Goal: Task Accomplishment & Management: Manage account settings

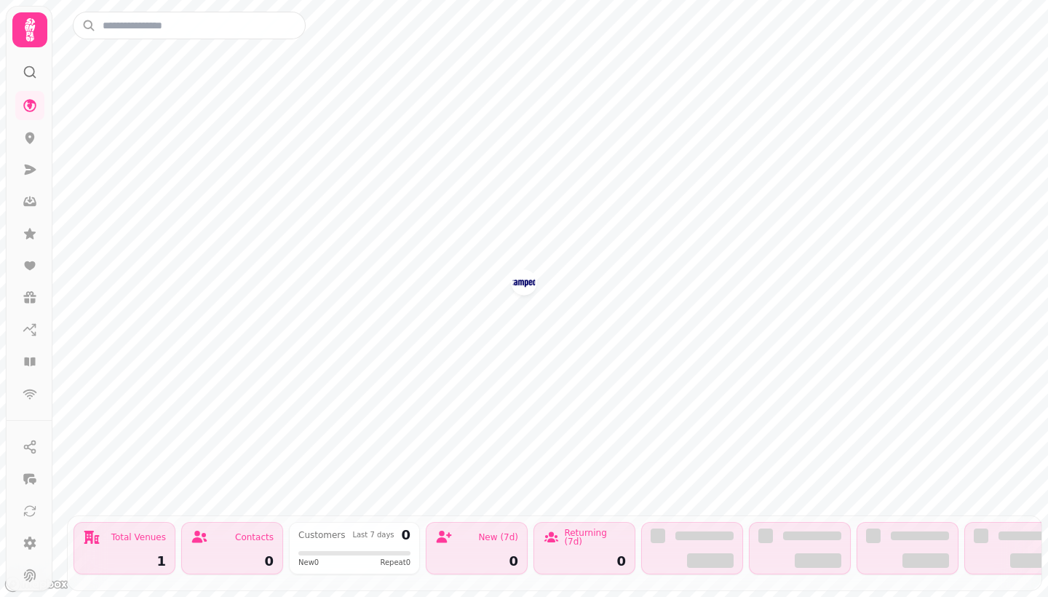
click at [27, 68] on circle at bounding box center [29, 71] width 9 height 9
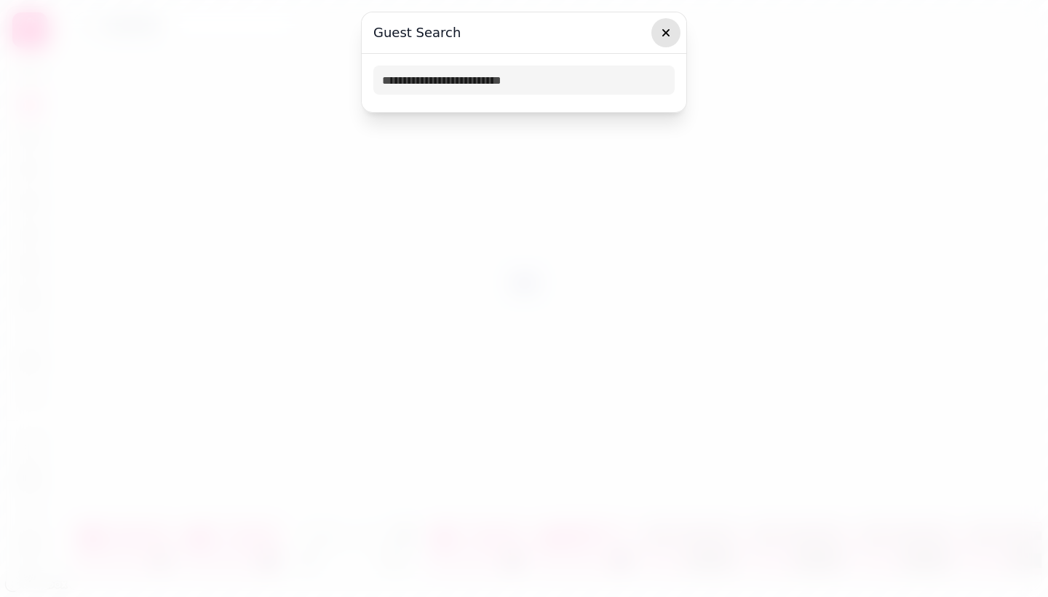
click at [670, 28] on icon "button" at bounding box center [666, 32] width 15 height 15
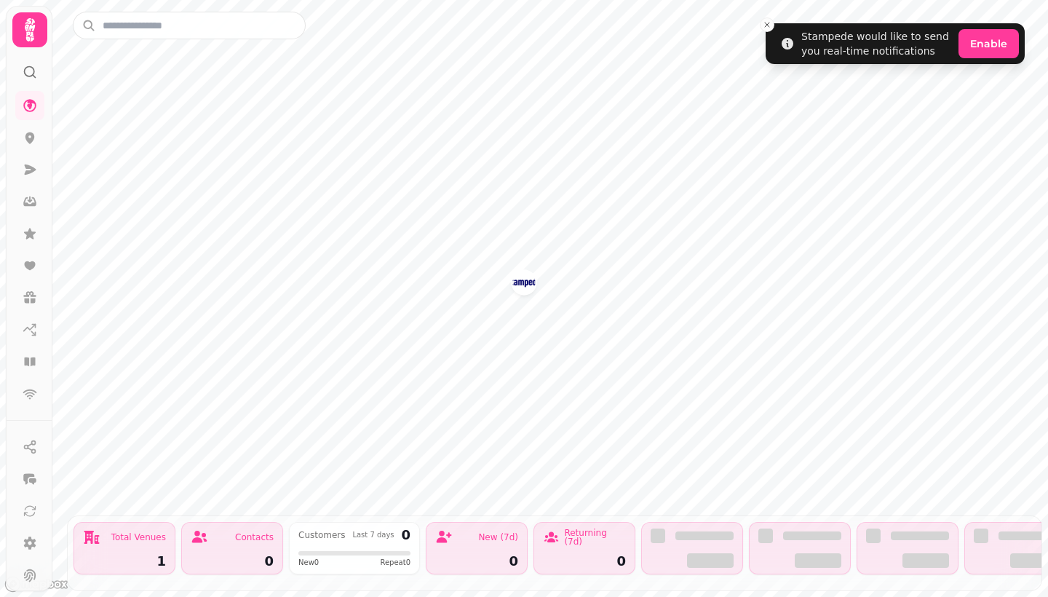
click at [35, 33] on icon at bounding box center [29, 29] width 29 height 29
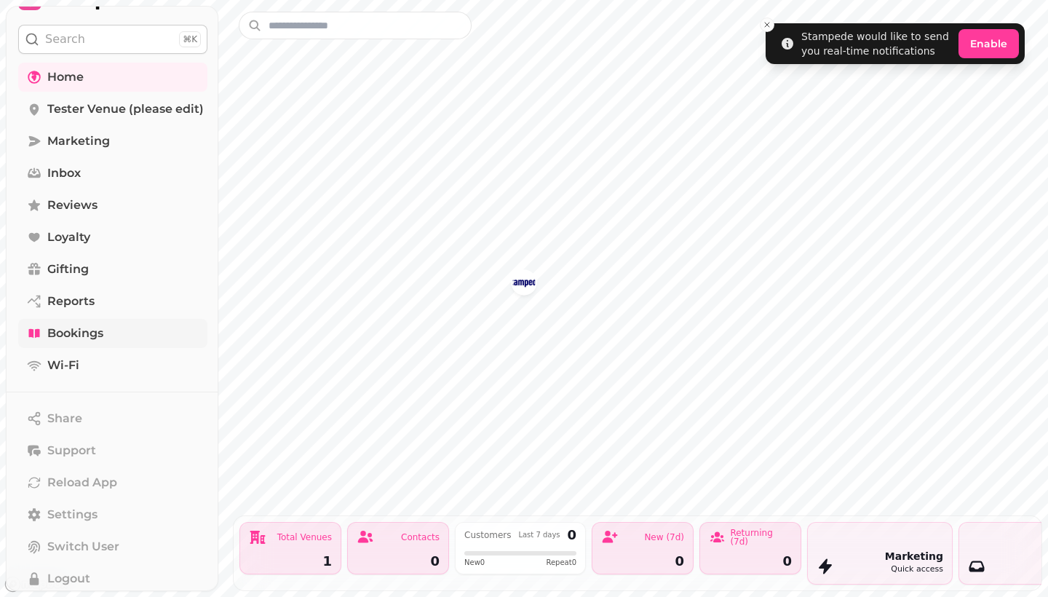
scroll to position [29, 0]
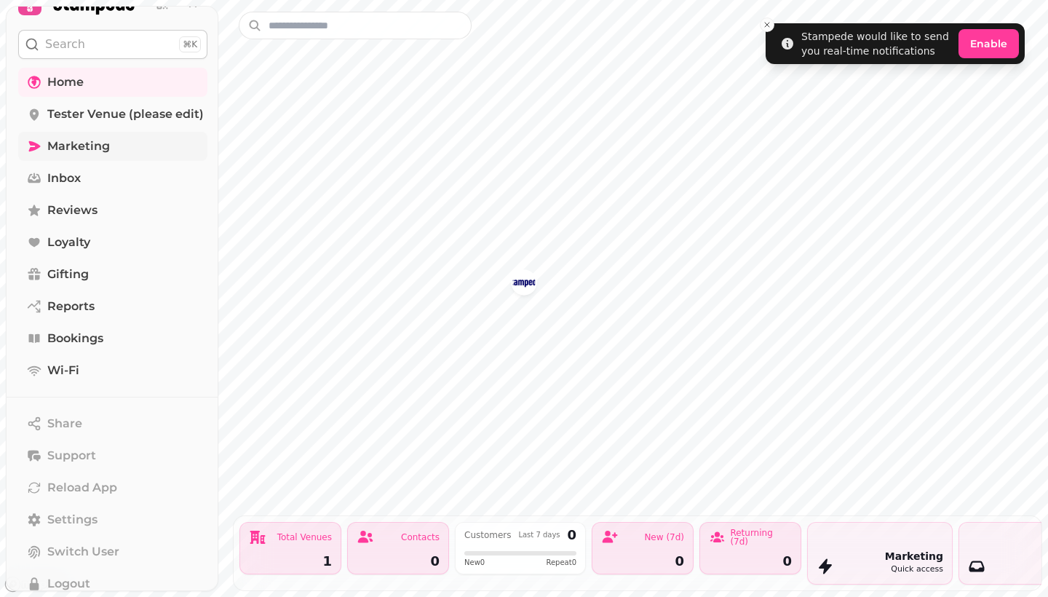
click at [34, 145] on icon at bounding box center [35, 146] width 12 height 10
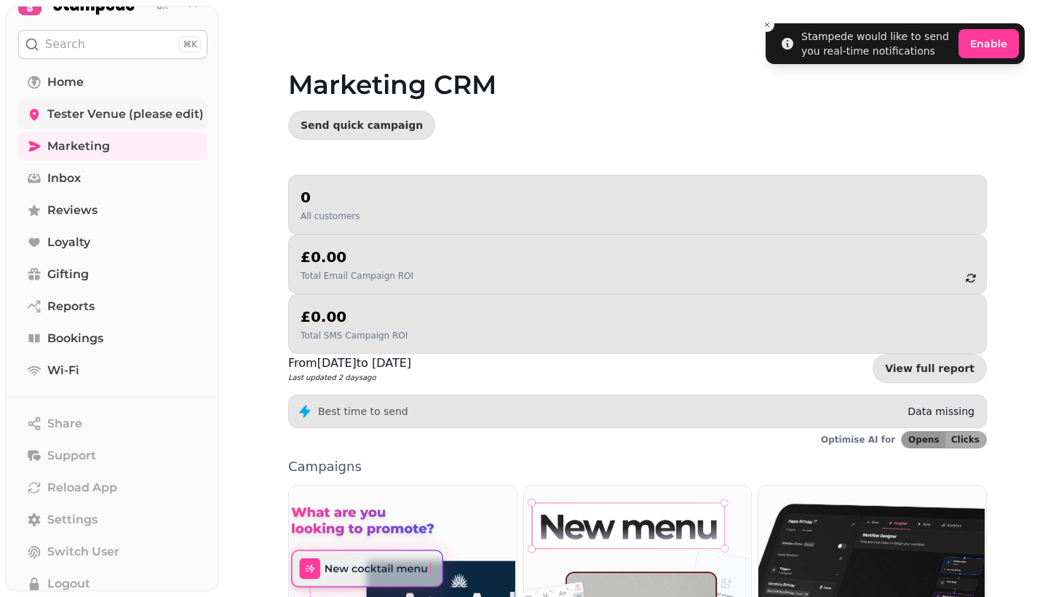
click at [73, 111] on span "Tester Venue (please edit)" at bounding box center [125, 114] width 157 height 17
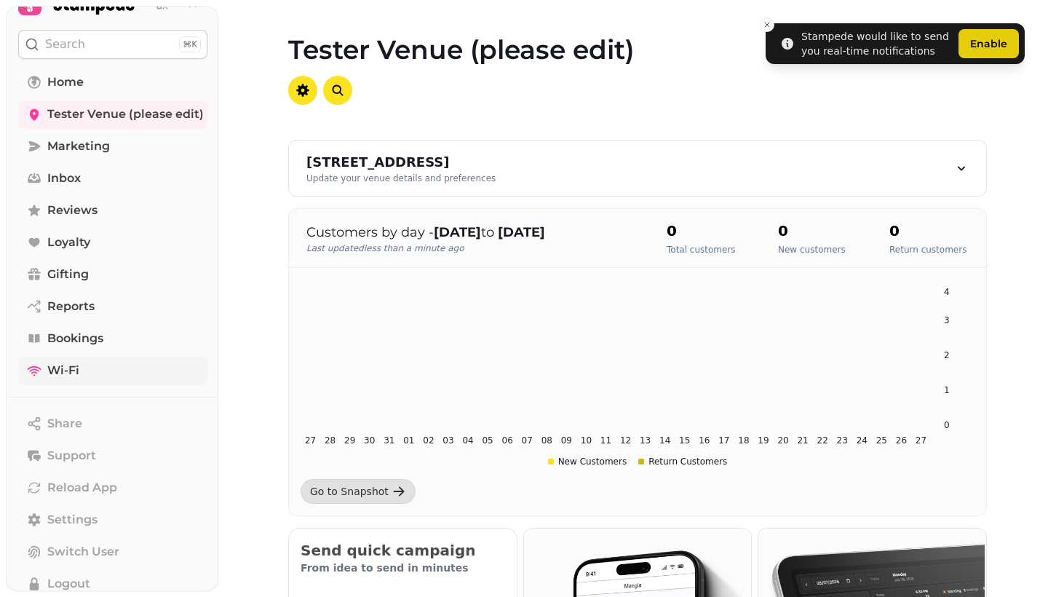
click at [71, 370] on span "Wi-Fi" at bounding box center [63, 370] width 32 height 17
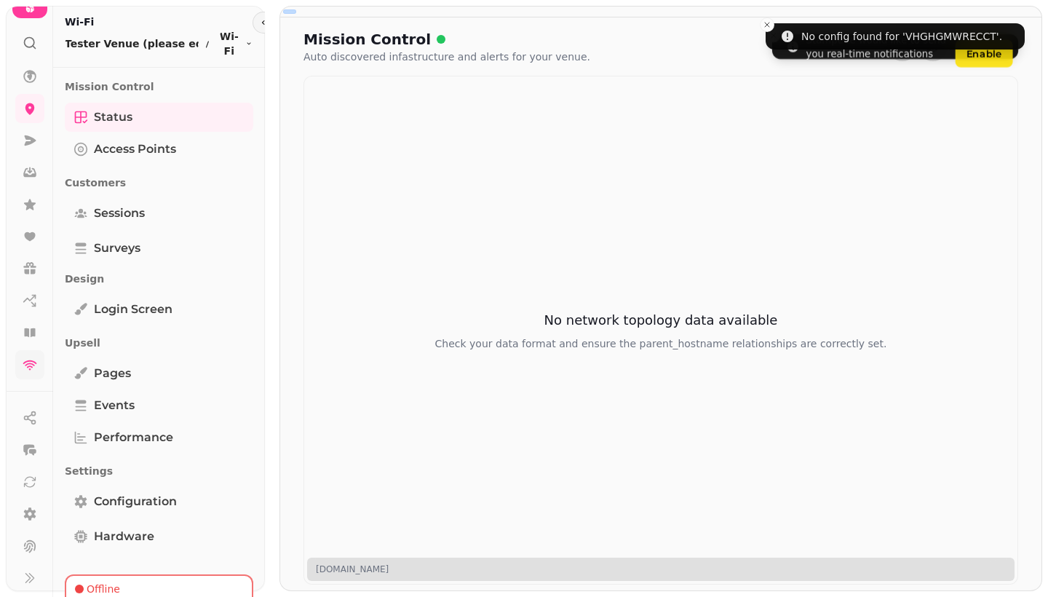
click at [31, 49] on icon at bounding box center [30, 43] width 15 height 15
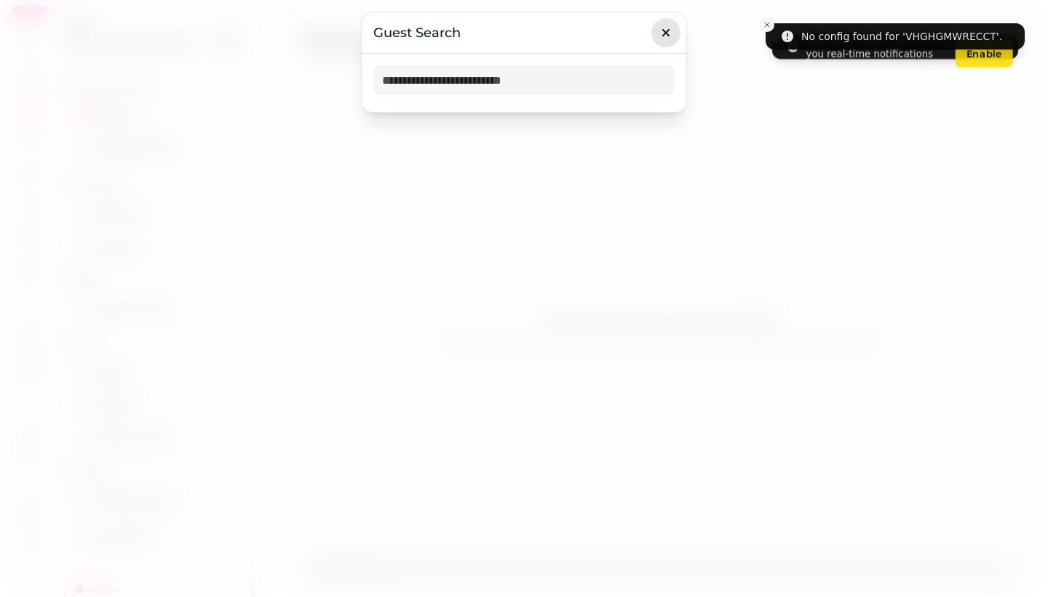
click at [669, 31] on icon "button" at bounding box center [665, 32] width 7 height 7
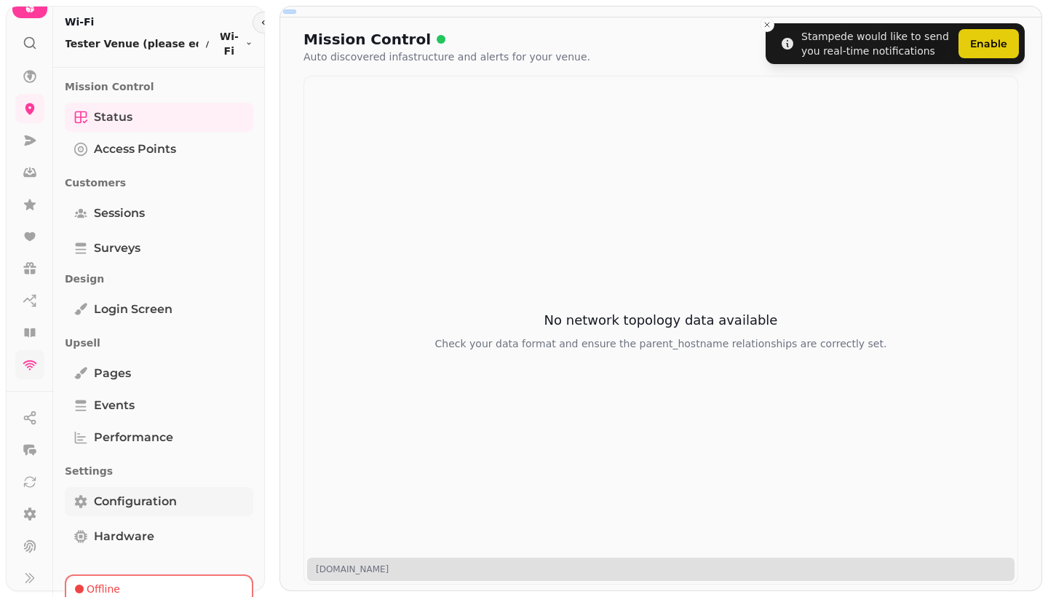
click at [134, 493] on span "Configuration" at bounding box center [135, 501] width 83 height 17
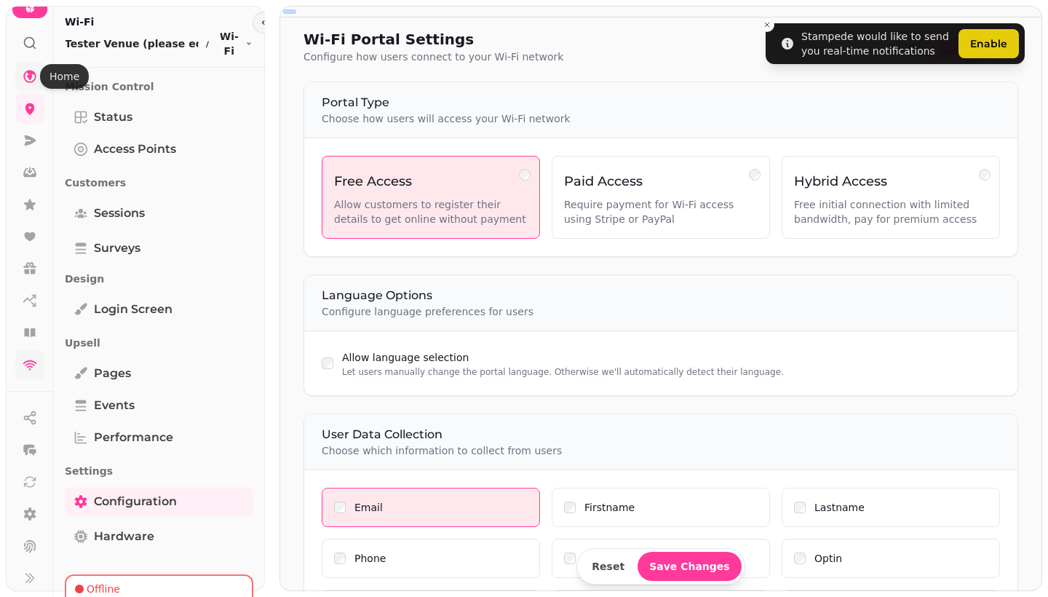
click at [27, 80] on icon at bounding box center [30, 76] width 15 height 15
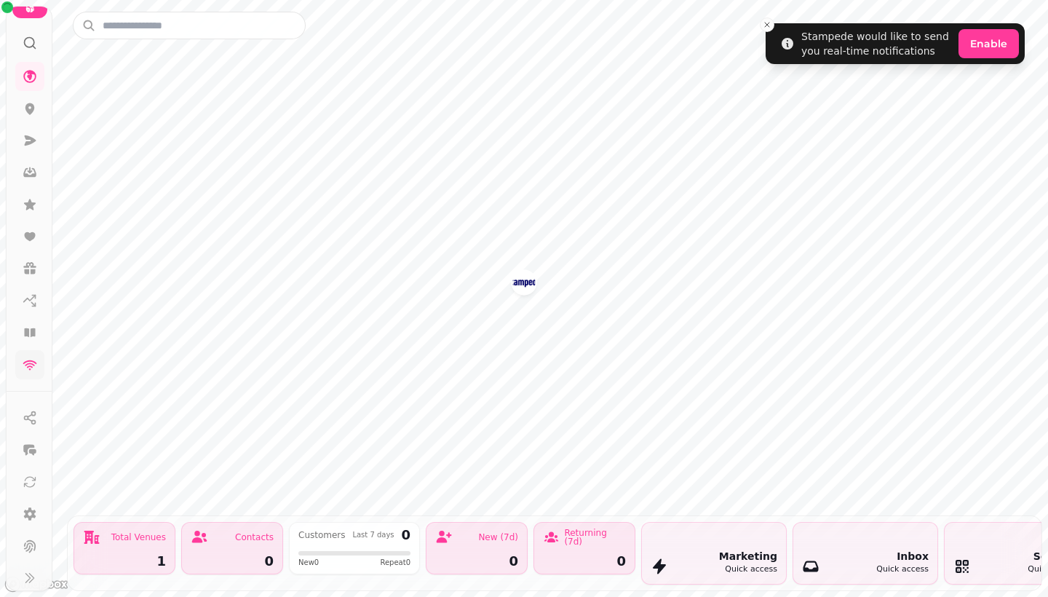
click at [531, 284] on img "Tester Venue (please edit)" at bounding box center [523, 282] width 23 height 23
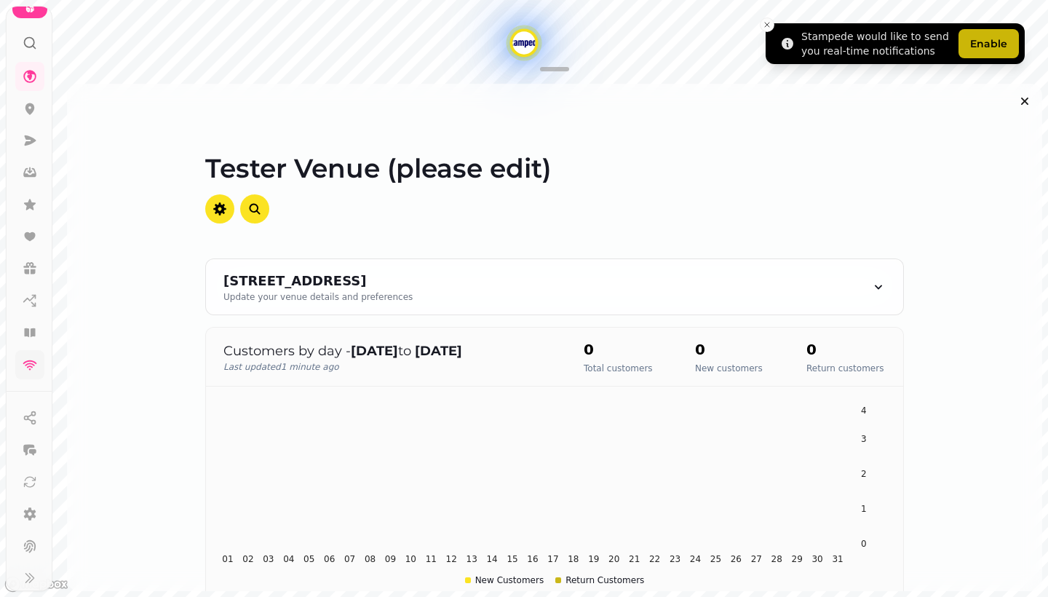
click at [994, 43] on button "Enable" at bounding box center [989, 43] width 60 height 29
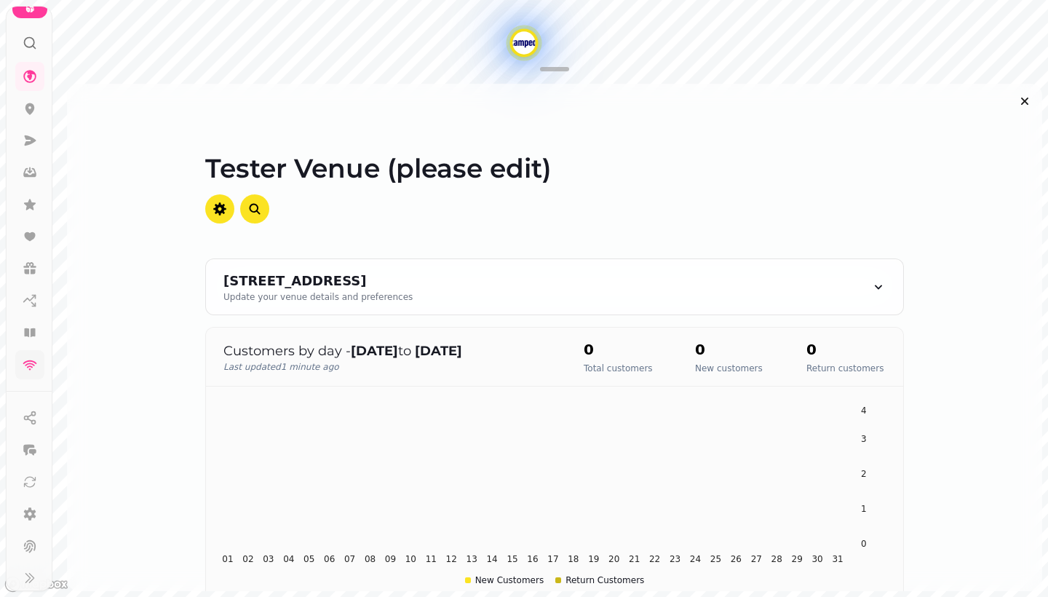
click at [828, 138] on h1 "Tester Venue (please edit)" at bounding box center [554, 151] width 699 height 64
drag, startPoint x: 994, startPoint y: 43, endPoint x: 874, endPoint y: 180, distance: 182.1
click at [874, 180] on h1 "Tester Venue (please edit)" at bounding box center [554, 151] width 699 height 64
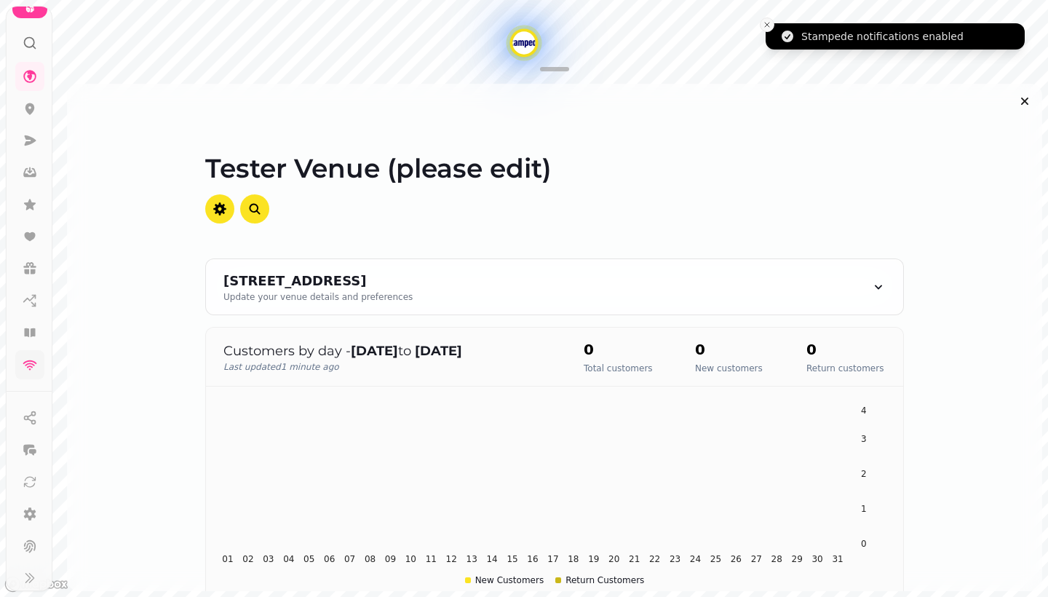
click at [767, 31] on button "Close toast" at bounding box center [767, 24] width 15 height 15
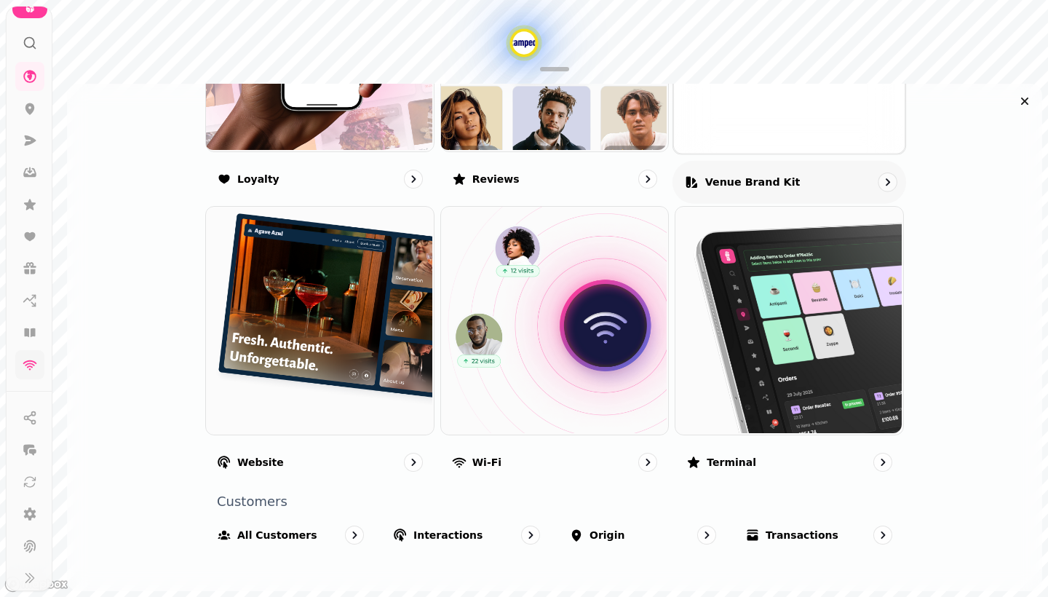
scroll to position [1006, 0]
click at [748, 182] on p "Venue brand kit" at bounding box center [752, 181] width 95 height 15
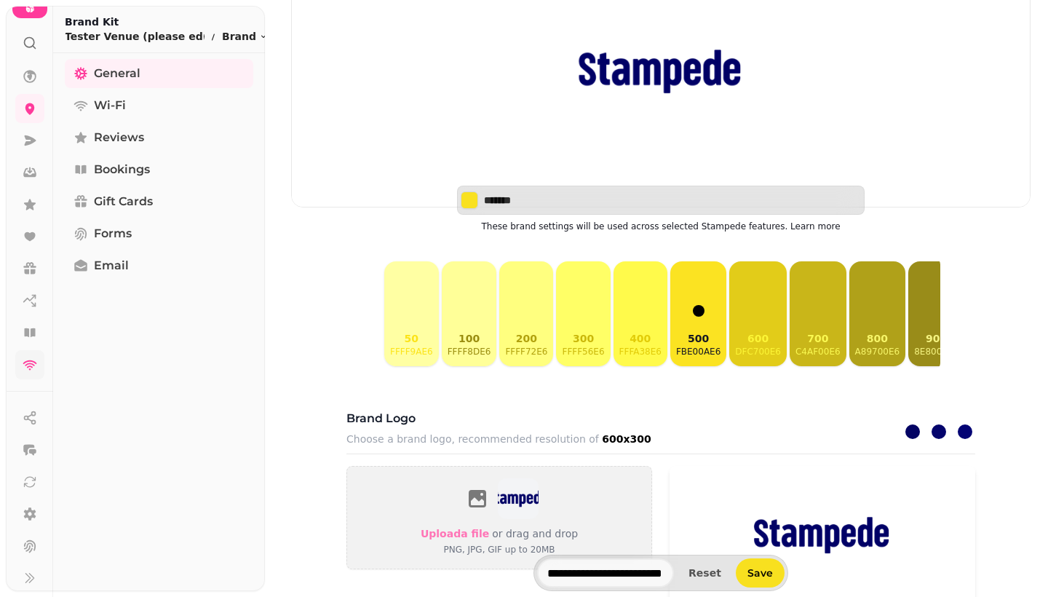
scroll to position [266, 0]
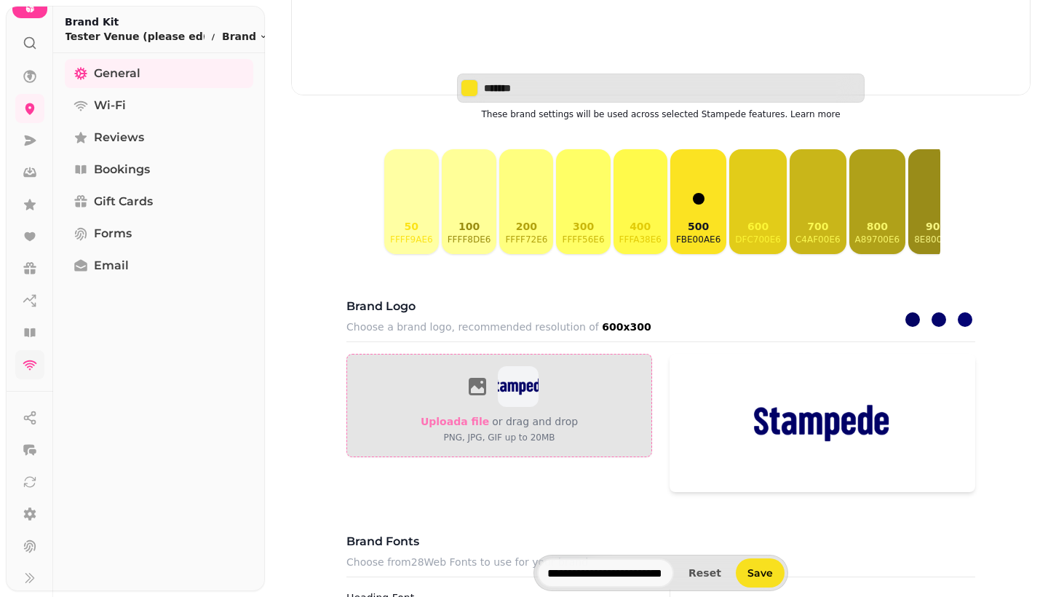
click at [474, 390] on icon at bounding box center [477, 386] width 23 height 23
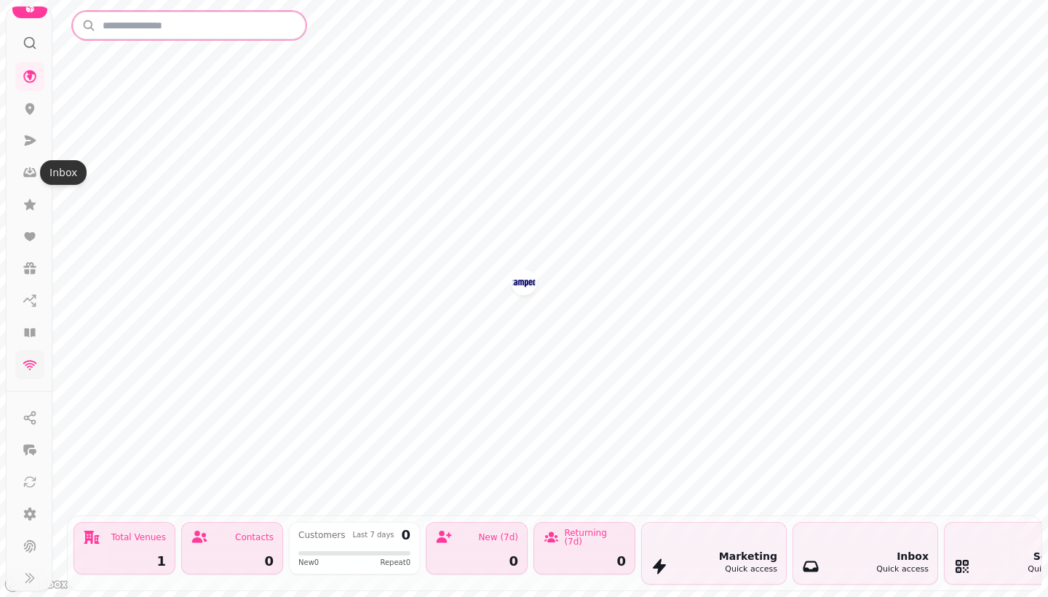
click at [250, 34] on input "text" at bounding box center [189, 26] width 233 height 28
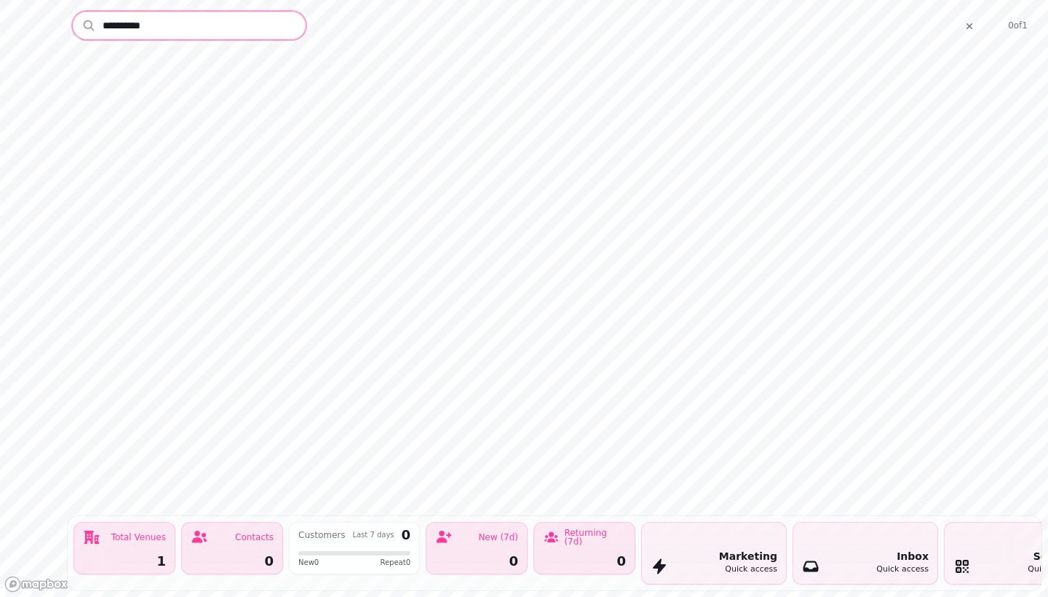
type input "**********"
click at [971, 33] on button at bounding box center [969, 25] width 17 height 23
click at [135, 544] on div "Total Venues" at bounding box center [124, 536] width 83 height 17
click at [527, 265] on img "Tester Venue (please edit)" at bounding box center [523, 263] width 23 height 23
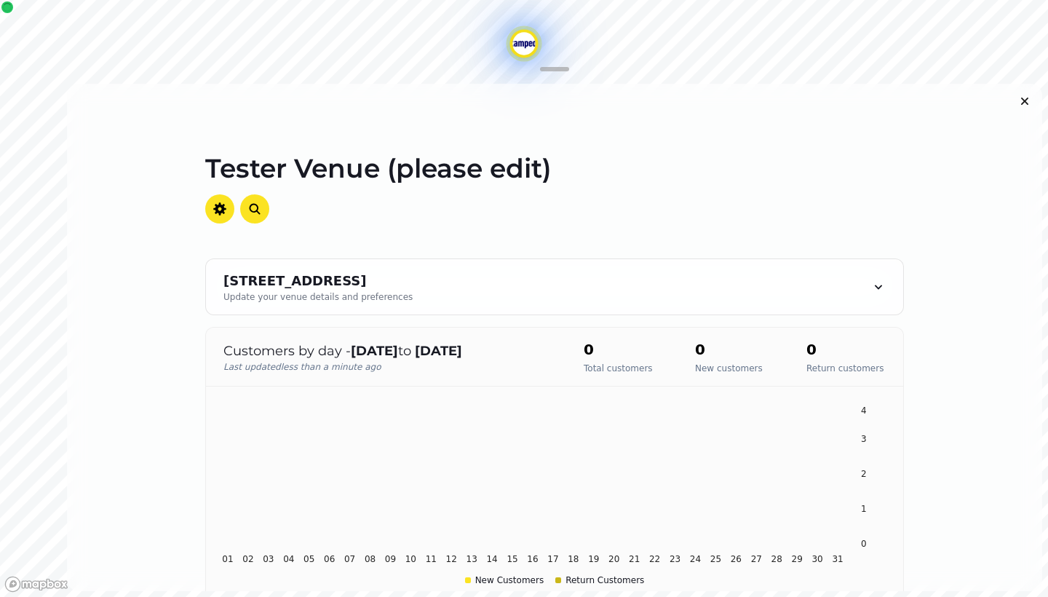
click at [828, 76] on div at bounding box center [554, 68] width 987 height 17
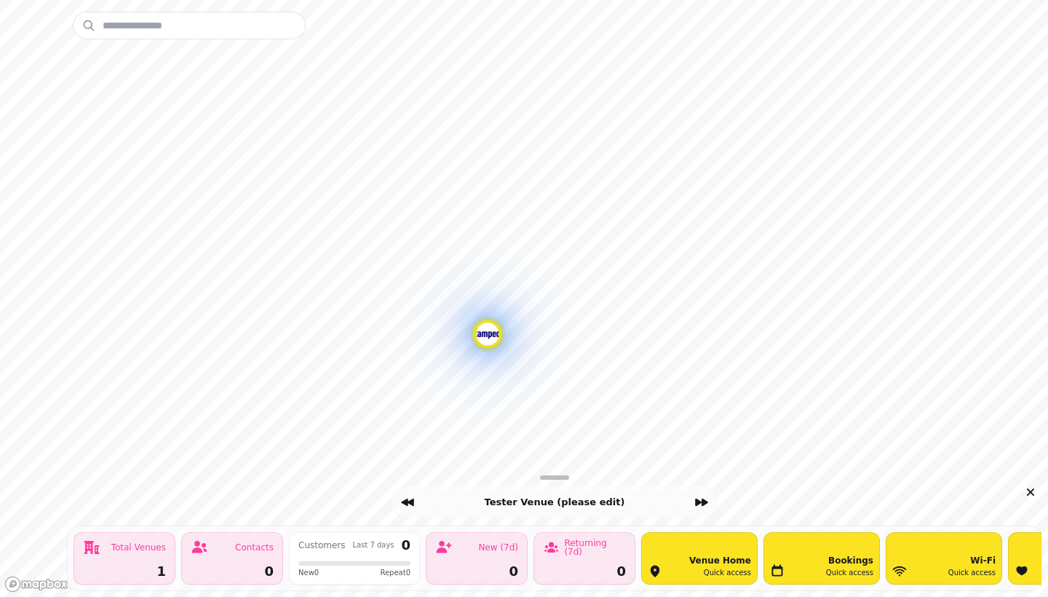
click at [552, 503] on div "Tester Venue (please edit)" at bounding box center [555, 502] width 262 height 15
click at [1030, 496] on icon "Close drawer" at bounding box center [1030, 492] width 15 height 15
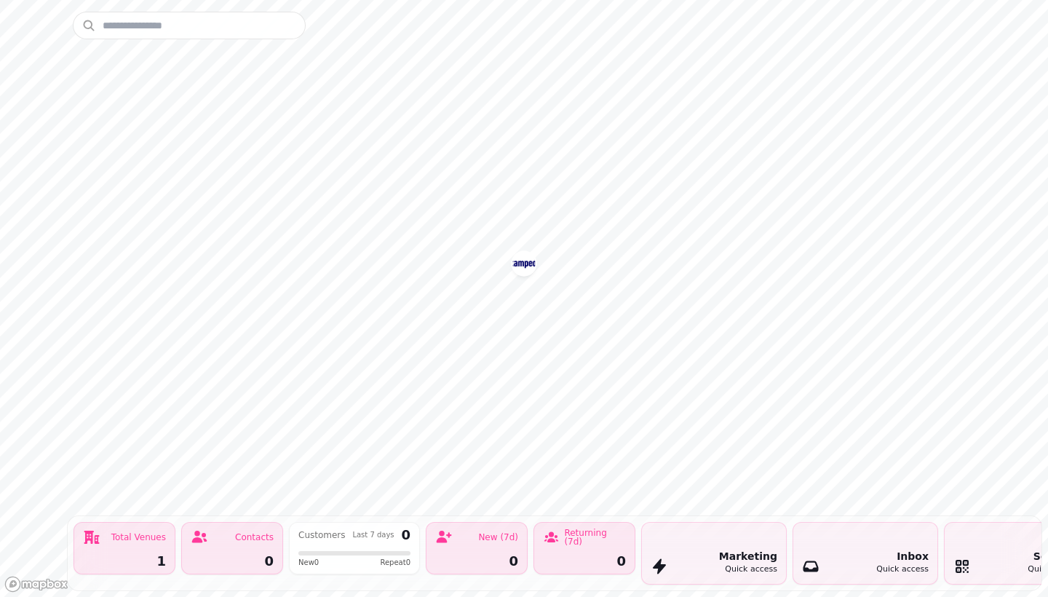
click at [102, 551] on div "Total Venues 1" at bounding box center [125, 548] width 102 height 52
click at [521, 274] on img "Tester Venue (please edit)" at bounding box center [523, 263] width 23 height 23
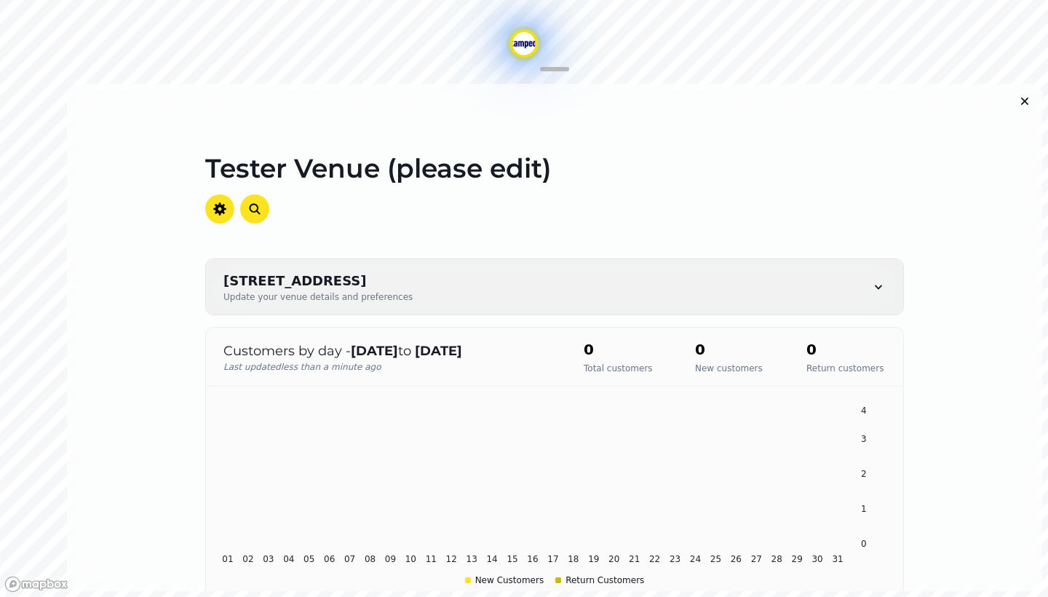
click at [521, 276] on div "1 Constitution St, Edinburgh EH6 7BG, UK Update your venue details and preferen…" at bounding box center [554, 286] width 697 height 55
select select "**********"
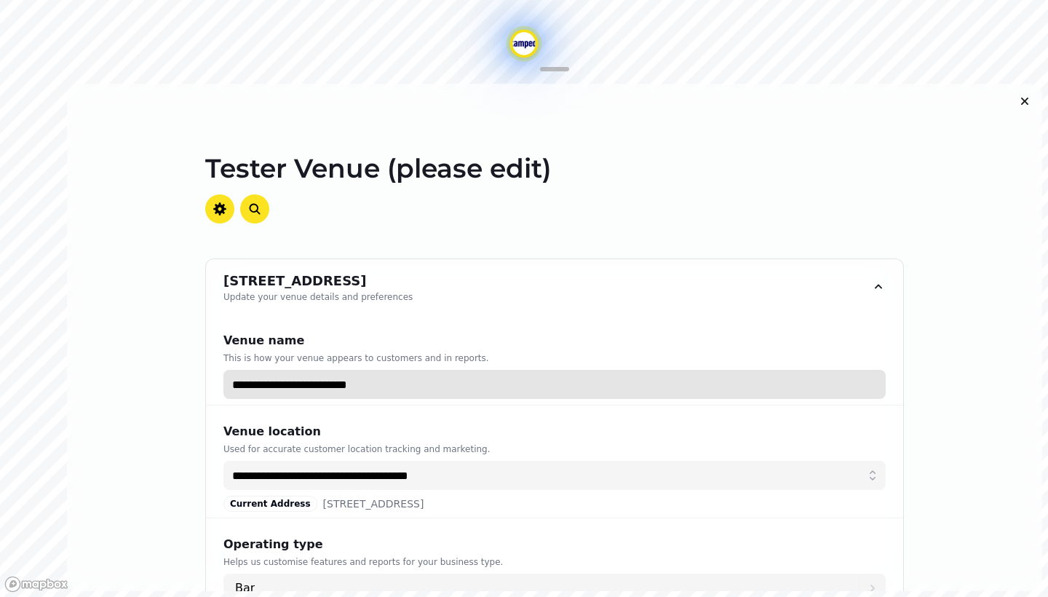
drag, startPoint x: 399, startPoint y: 387, endPoint x: 191, endPoint y: 372, distance: 208.0
click at [191, 373] on div "**********" at bounding box center [554, 573] width 745 height 630
click at [874, 387] on input "**********" at bounding box center [554, 384] width 662 height 29
click at [864, 387] on input "**********" at bounding box center [554, 384] width 662 height 29
type input "**********"
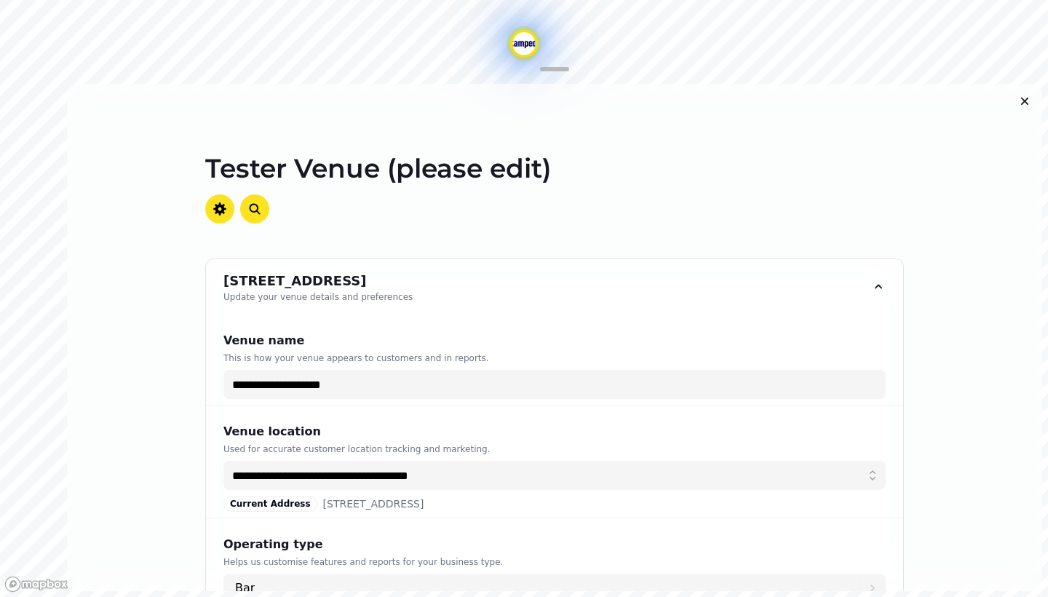
click at [793, 318] on div "**********" at bounding box center [554, 359] width 697 height 91
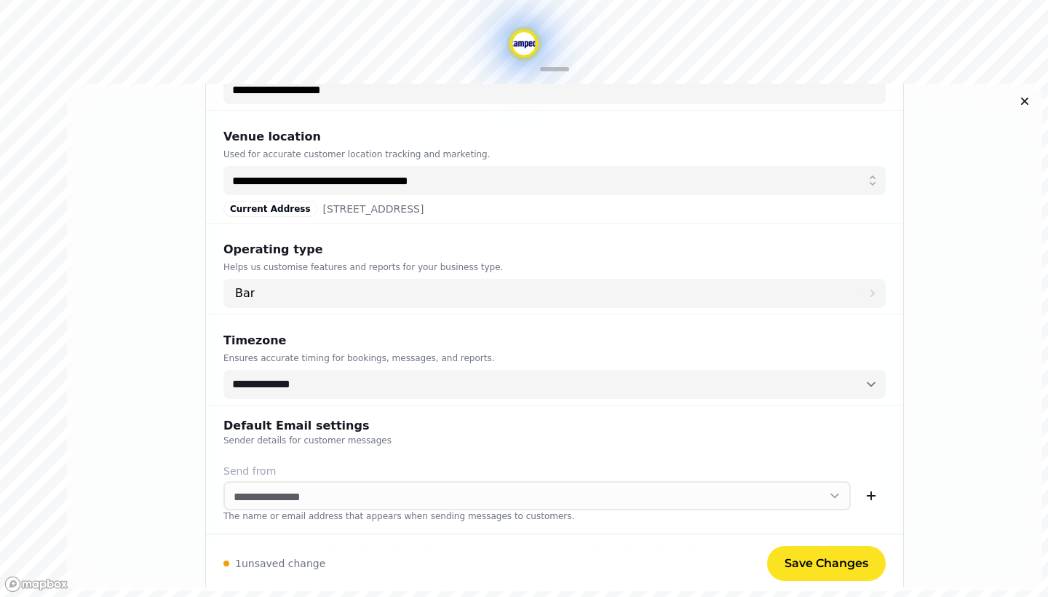
scroll to position [520, 0]
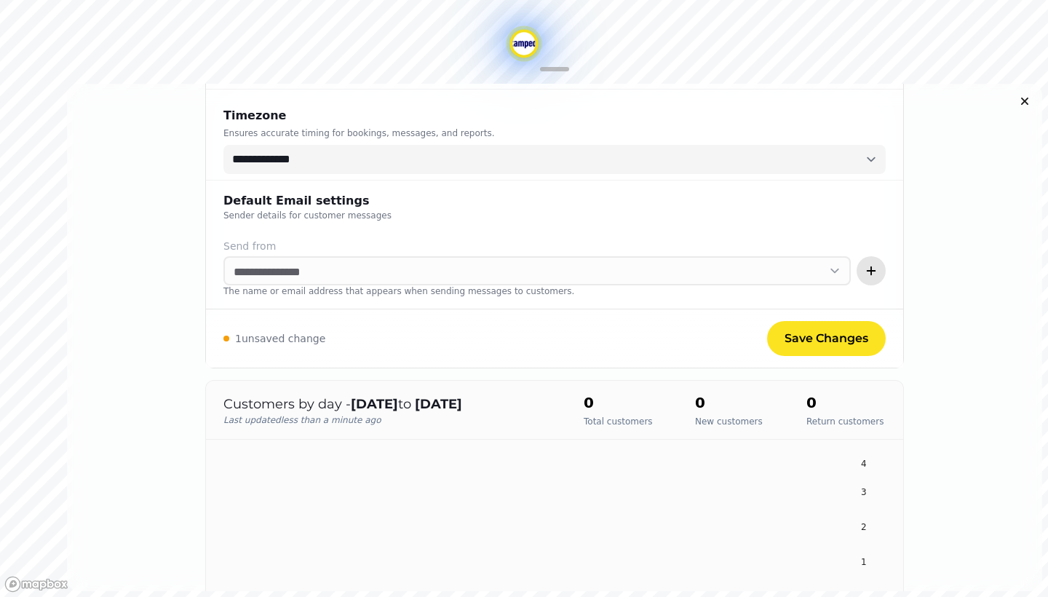
click at [878, 265] on icon "button" at bounding box center [871, 271] width 15 height 15
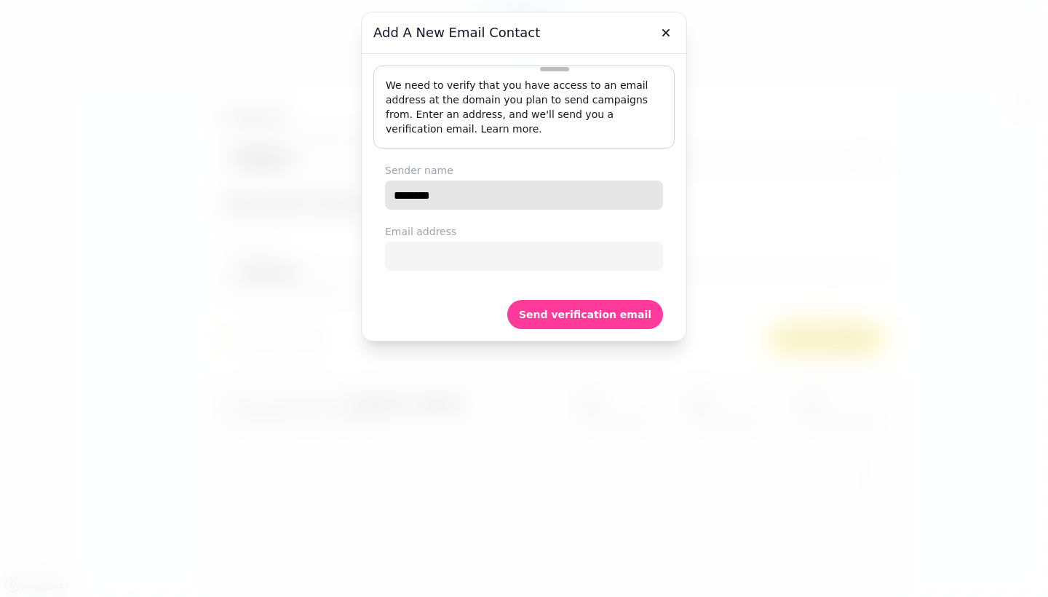
type input "********"
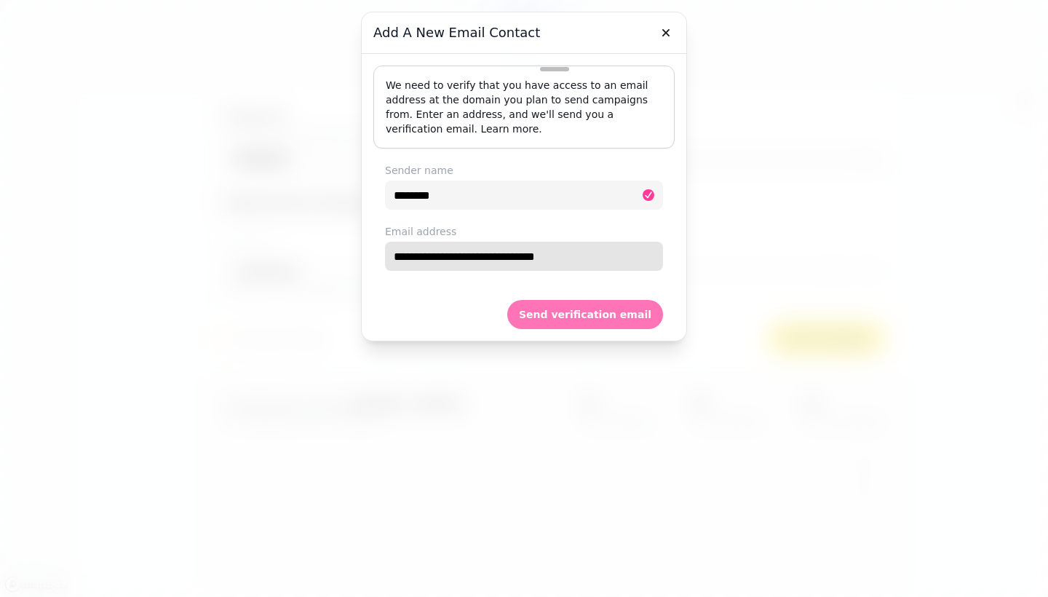
type input "**********"
click at [577, 315] on span "Send verification email" at bounding box center [585, 314] width 132 height 10
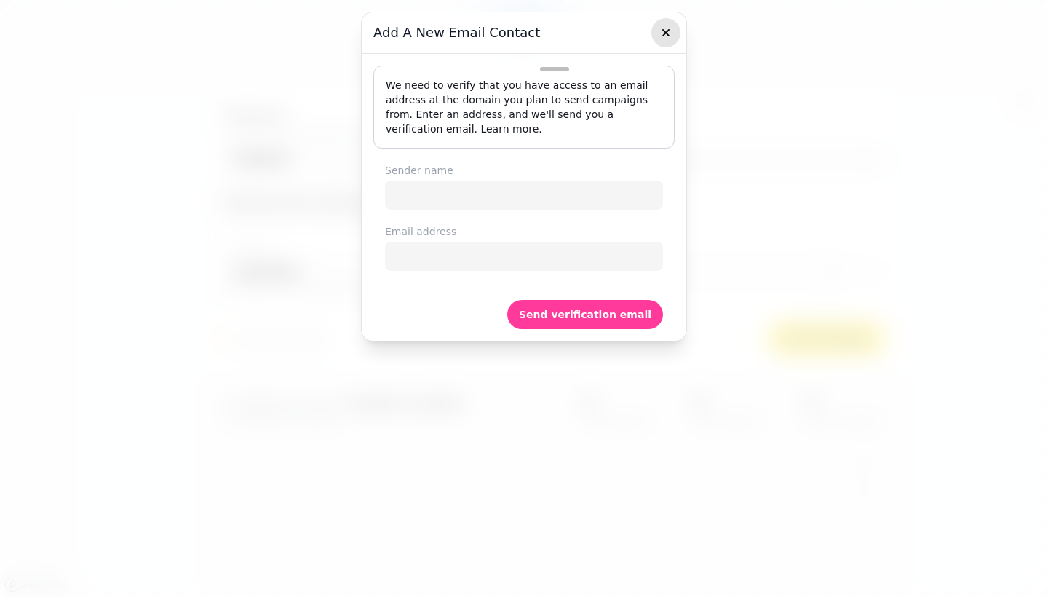
click at [664, 35] on icon "button" at bounding box center [665, 32] width 7 height 7
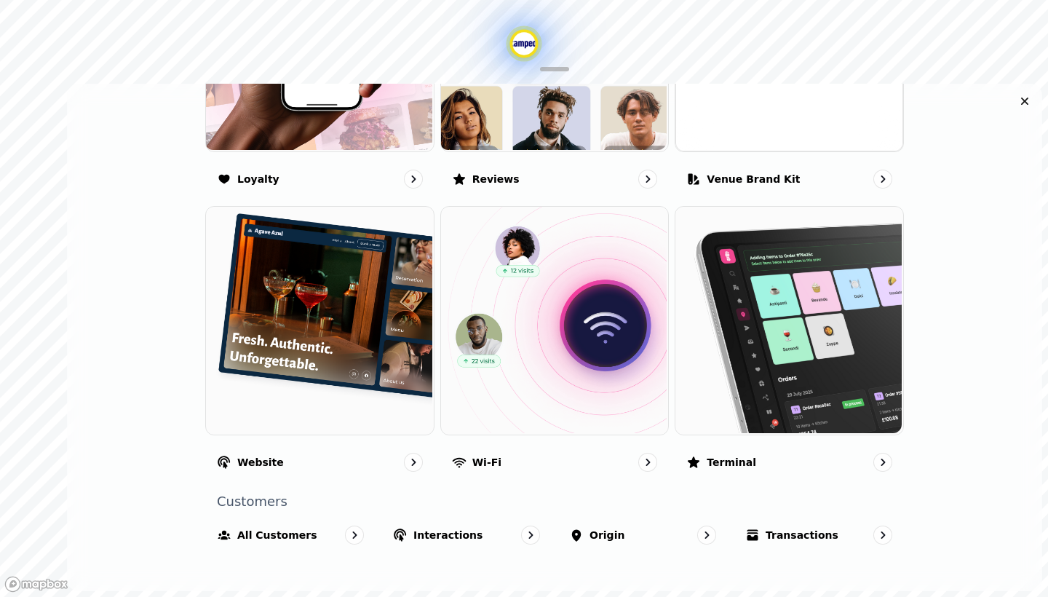
scroll to position [1579, 0]
click at [890, 182] on icon "go to" at bounding box center [888, 181] width 4 height 7
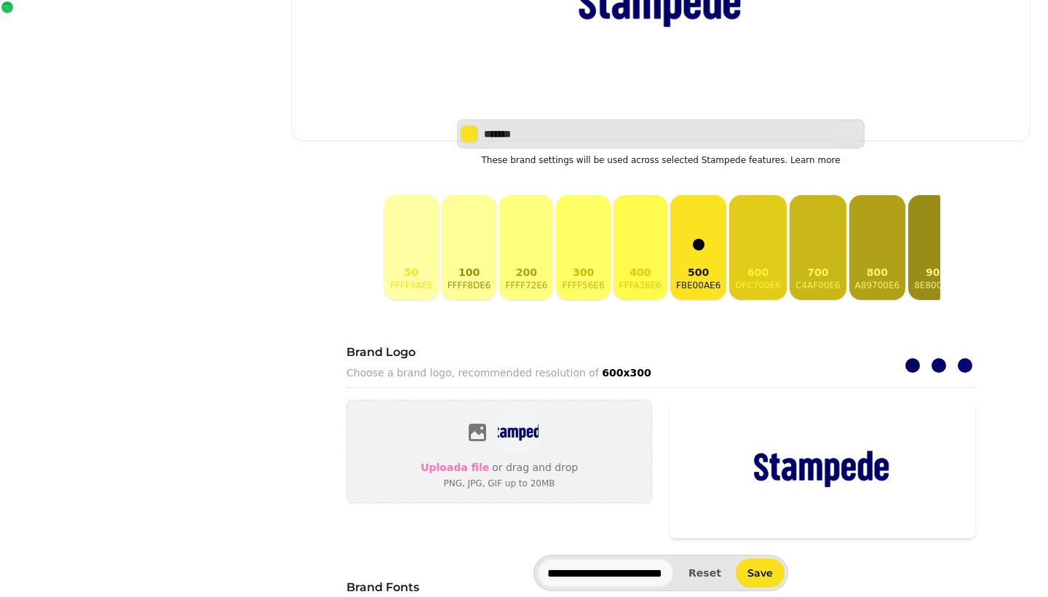
scroll to position [331, 0]
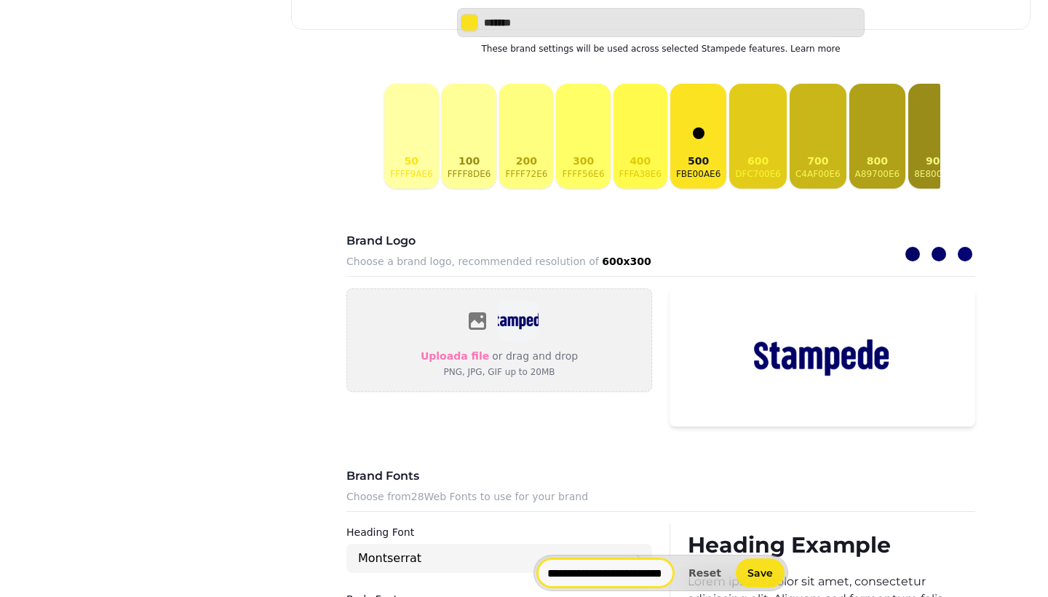
click at [601, 569] on input "**********" at bounding box center [605, 572] width 137 height 29
drag, startPoint x: 676, startPoint y: 573, endPoint x: 510, endPoint y: 566, distance: 166.1
click at [510, 566] on div "**********" at bounding box center [661, 573] width 740 height 36
type input "**********"
click at [762, 571] on span "Save" at bounding box center [760, 573] width 25 height 10
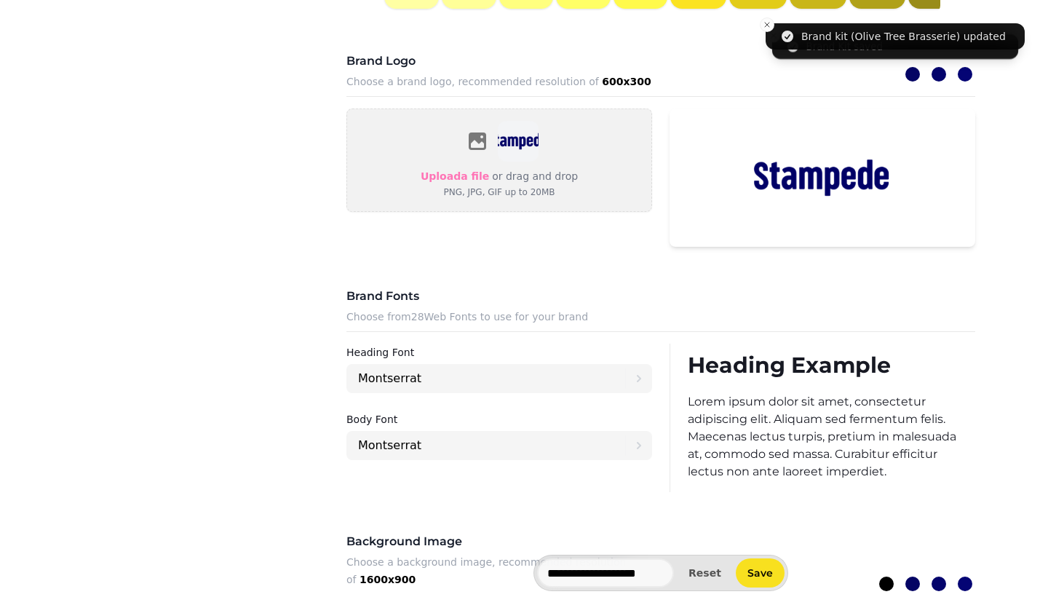
scroll to position [548, 0]
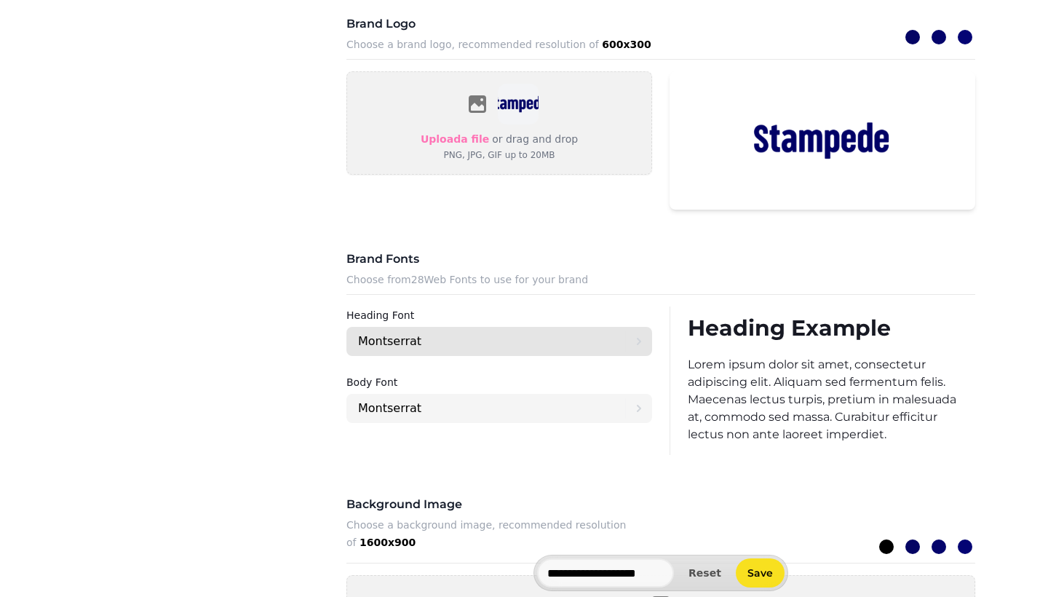
click at [582, 331] on div "Montserrat" at bounding box center [491, 341] width 267 height 29
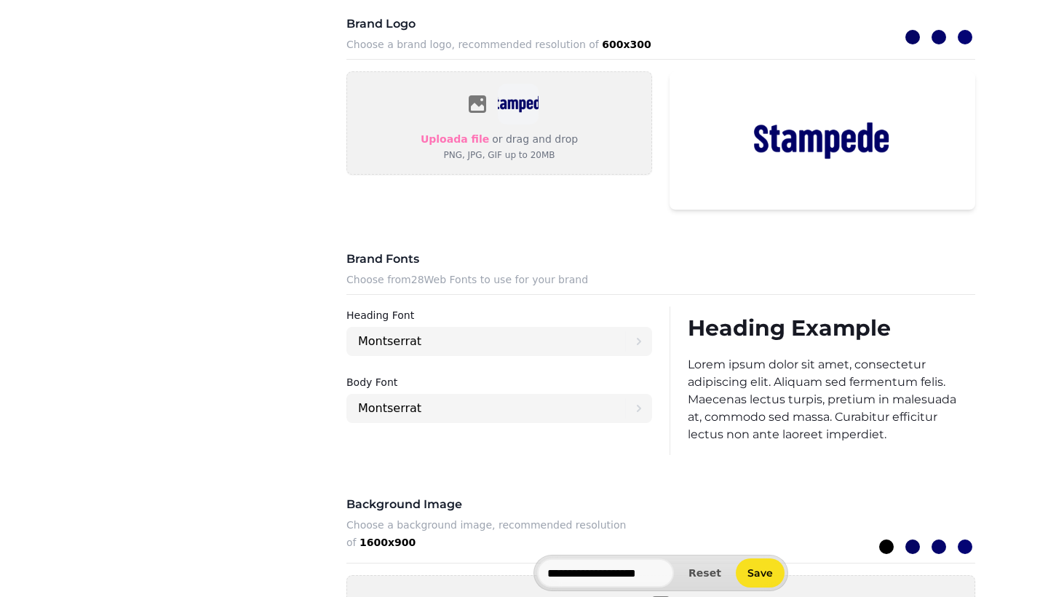
click at [661, 283] on p "Choose from 28 Web Fonts to use for your brand" at bounding box center [660, 279] width 629 height 17
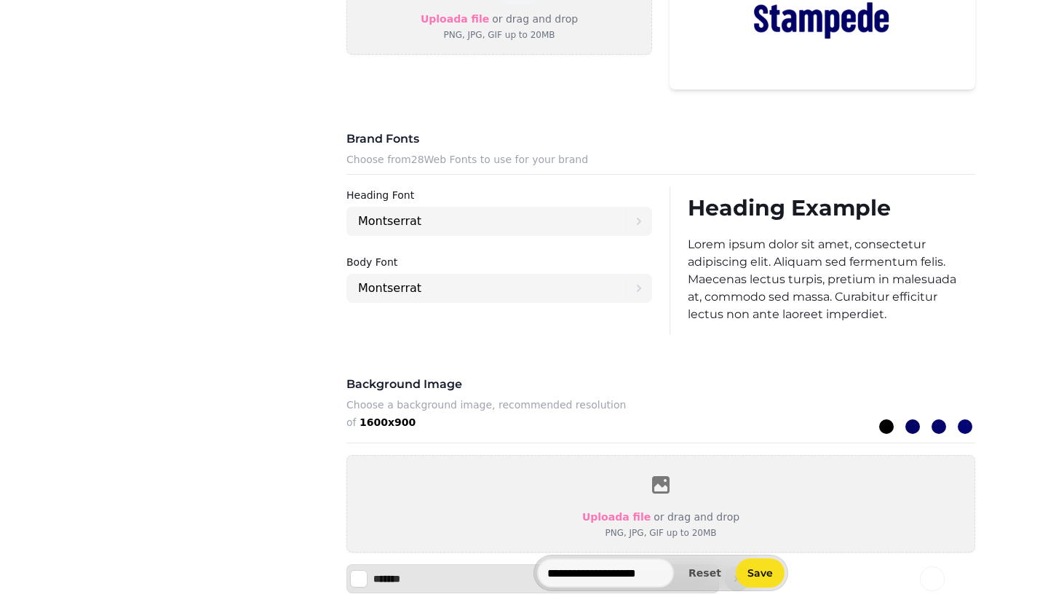
scroll to position [754, 0]
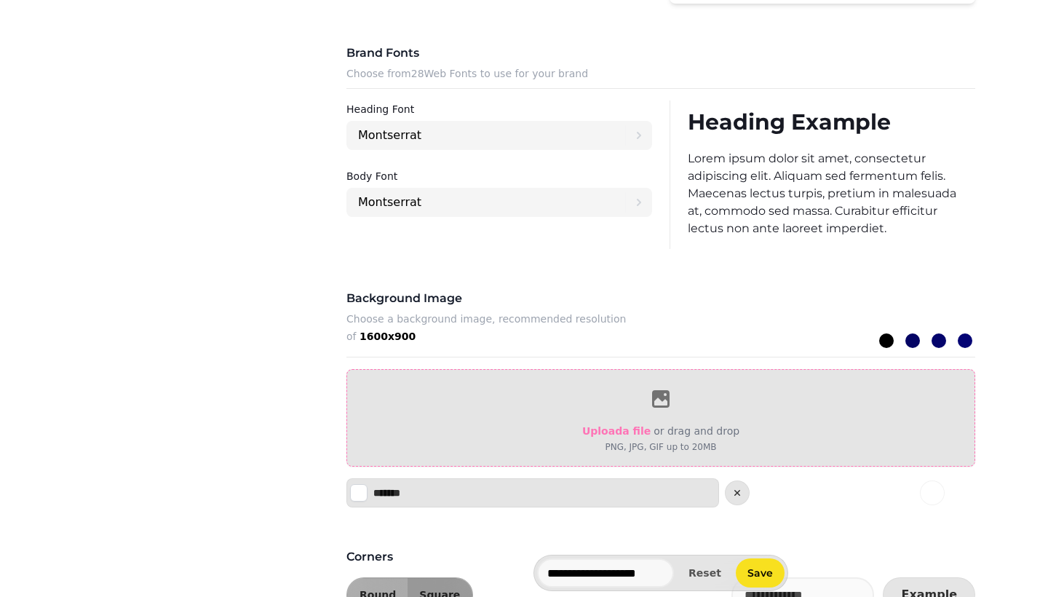
click at [659, 406] on icon at bounding box center [660, 398] width 17 height 17
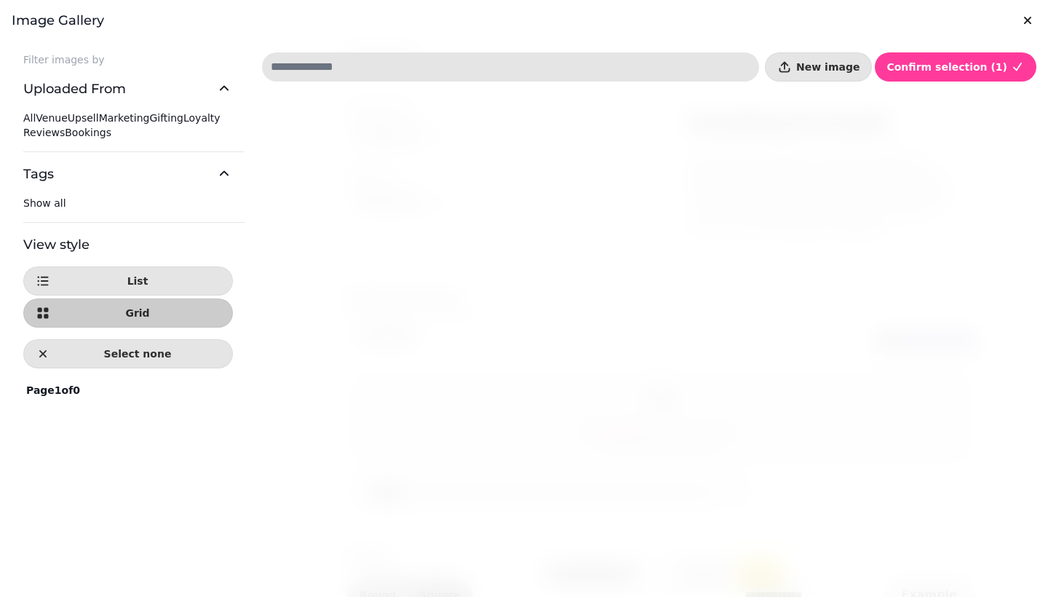
click at [364, 57] on input at bounding box center [510, 66] width 497 height 29
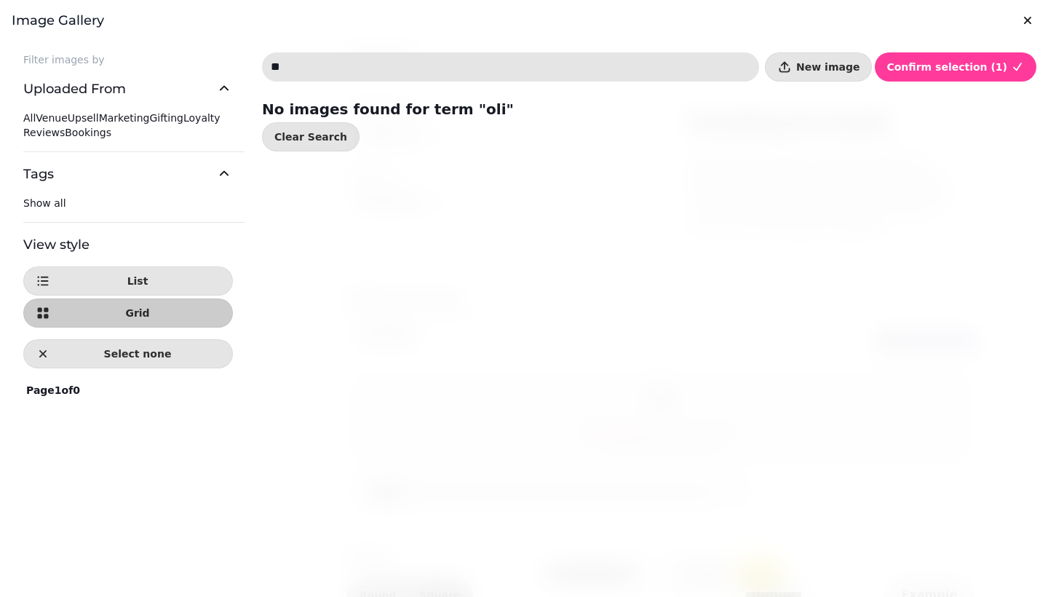
type input "*"
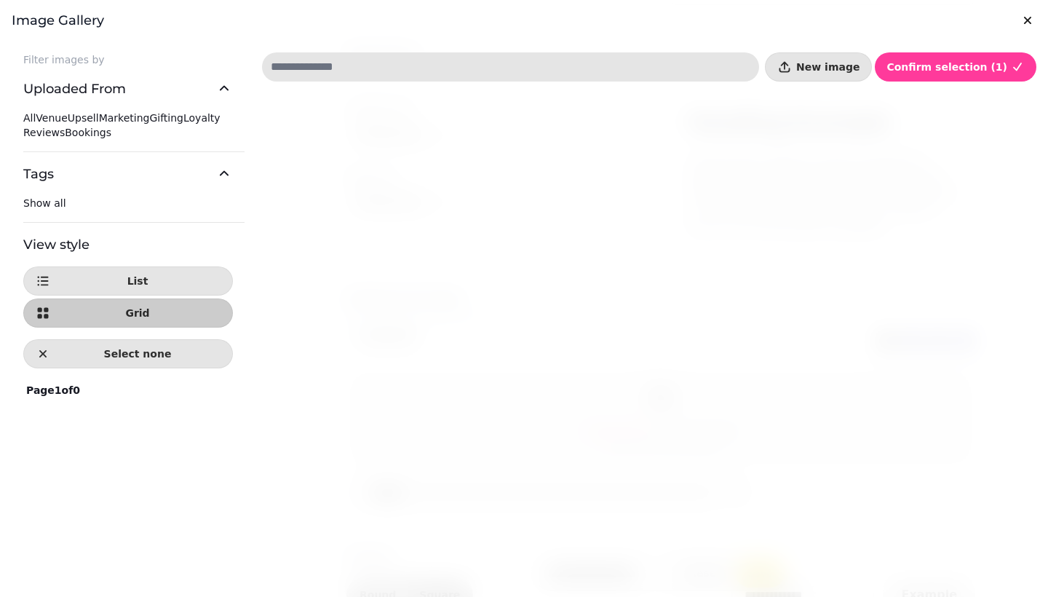
type input "*"
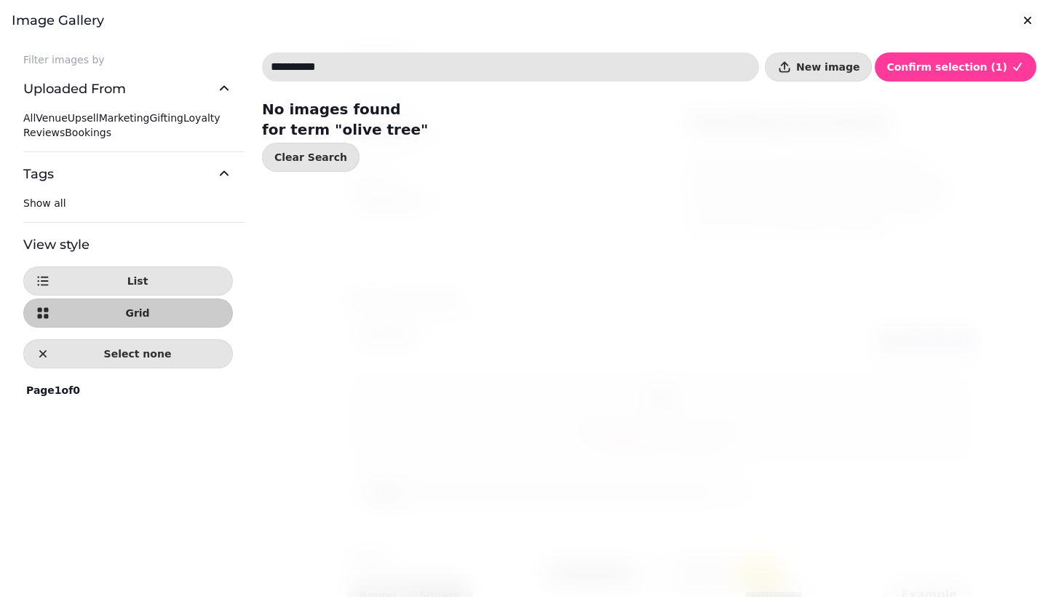
type input "**********"
click at [839, 64] on span "New image" at bounding box center [827, 67] width 63 height 10
click at [836, 65] on span "New image" at bounding box center [827, 67] width 63 height 10
click at [51, 124] on span "Venue" at bounding box center [51, 118] width 31 height 12
click at [49, 140] on div "All Venue Upsell Marketing Gifting Loyalty Reviews Bookings" at bounding box center [128, 125] width 210 height 29
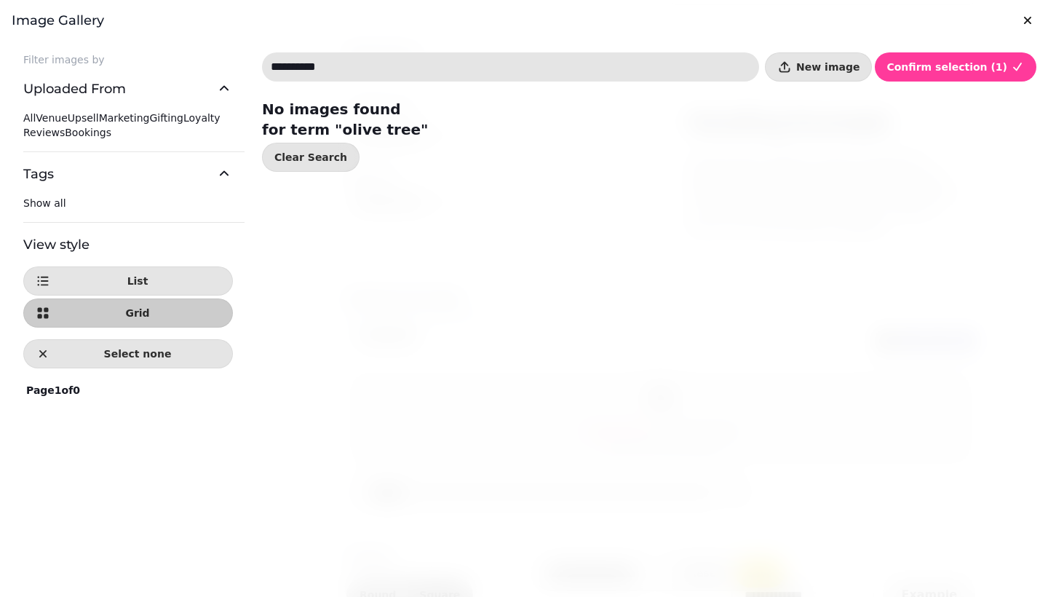
click at [47, 140] on div "All Venue Upsell Marketing Gifting Loyalty Reviews Bookings" at bounding box center [128, 125] width 210 height 29
click at [99, 124] on span "Marketing" at bounding box center [124, 118] width 51 height 12
click at [183, 124] on span "Loyalty" at bounding box center [201, 118] width 37 height 12
click at [36, 116] on span "All" at bounding box center [29, 118] width 12 height 12
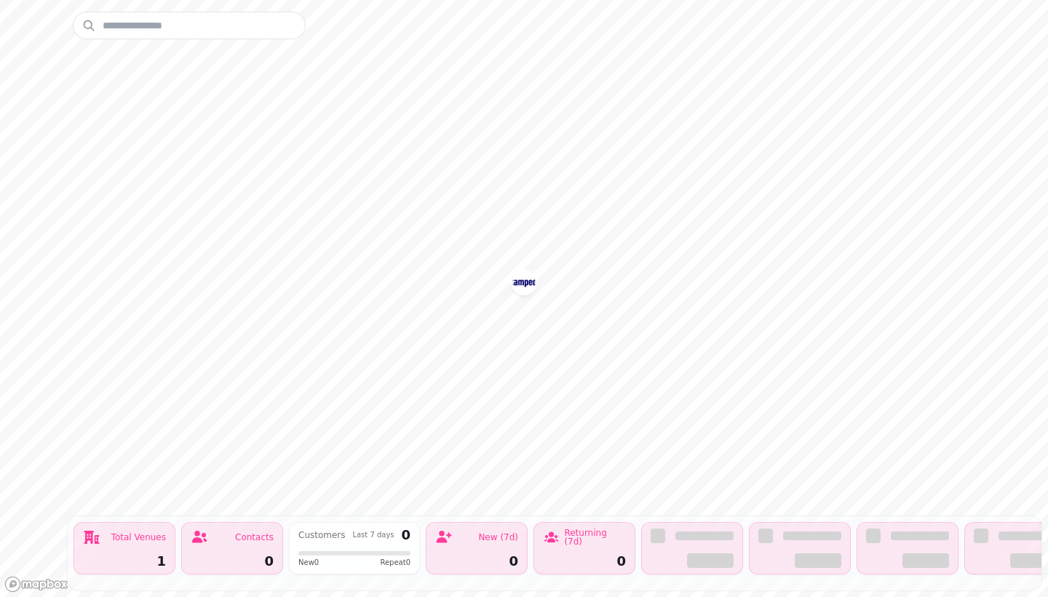
click at [523, 287] on img "Olive Tree Brasserie" at bounding box center [523, 282] width 23 height 23
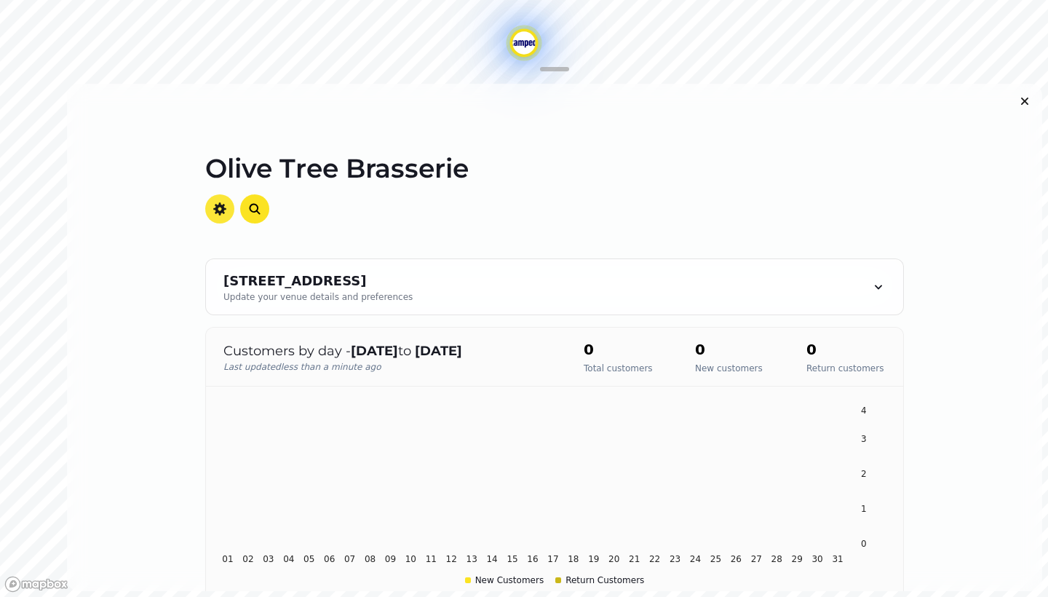
click at [216, 211] on icon "button" at bounding box center [220, 209] width 15 height 15
select select "**********"
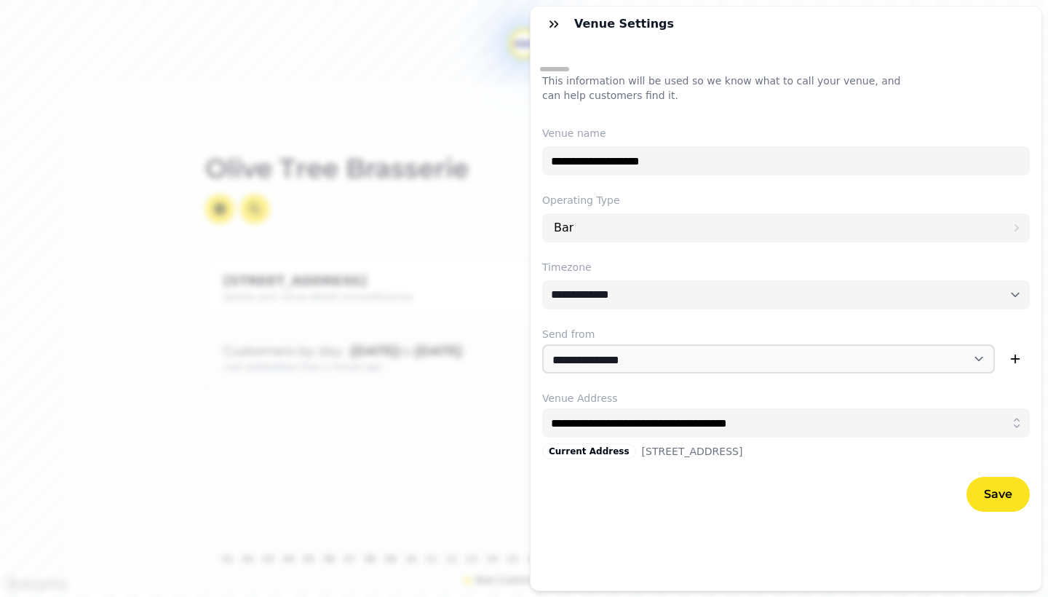
click at [225, 130] on div "**********" at bounding box center [524, 310] width 1048 height 574
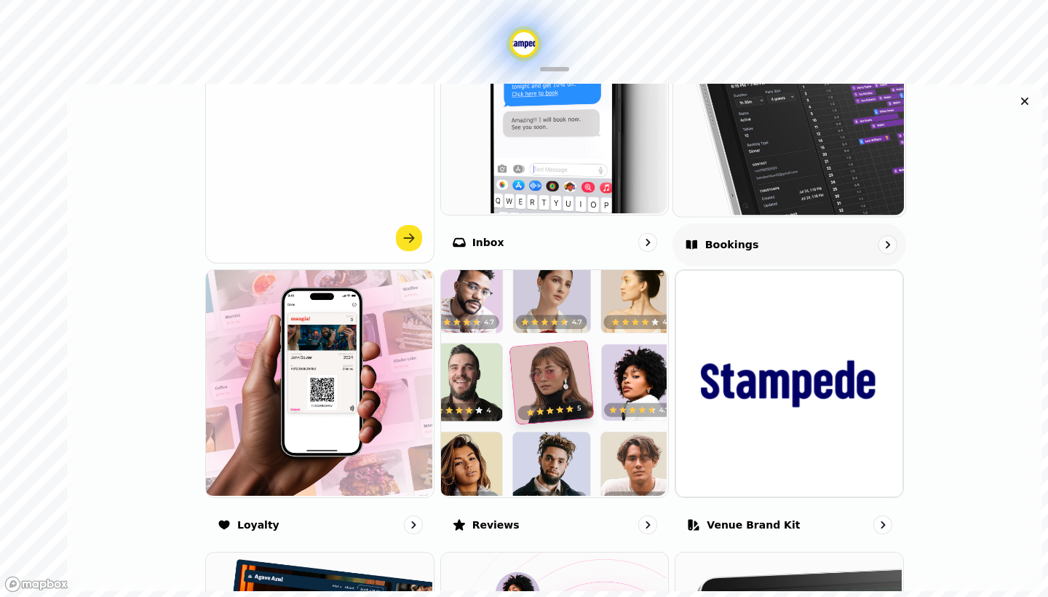
scroll to position [799, 0]
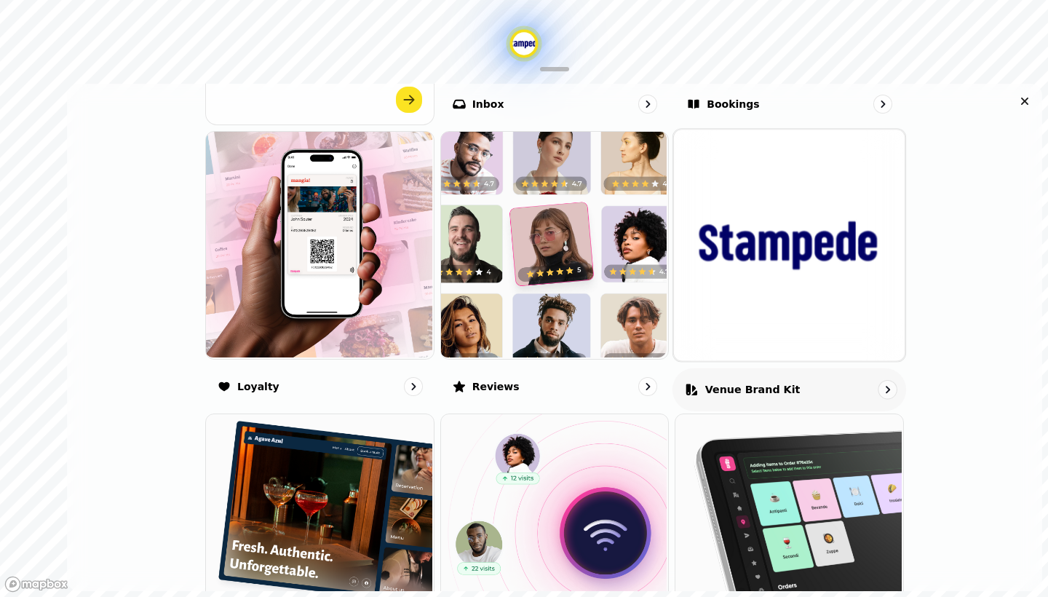
click at [736, 382] on p "Venue brand kit" at bounding box center [752, 388] width 95 height 15
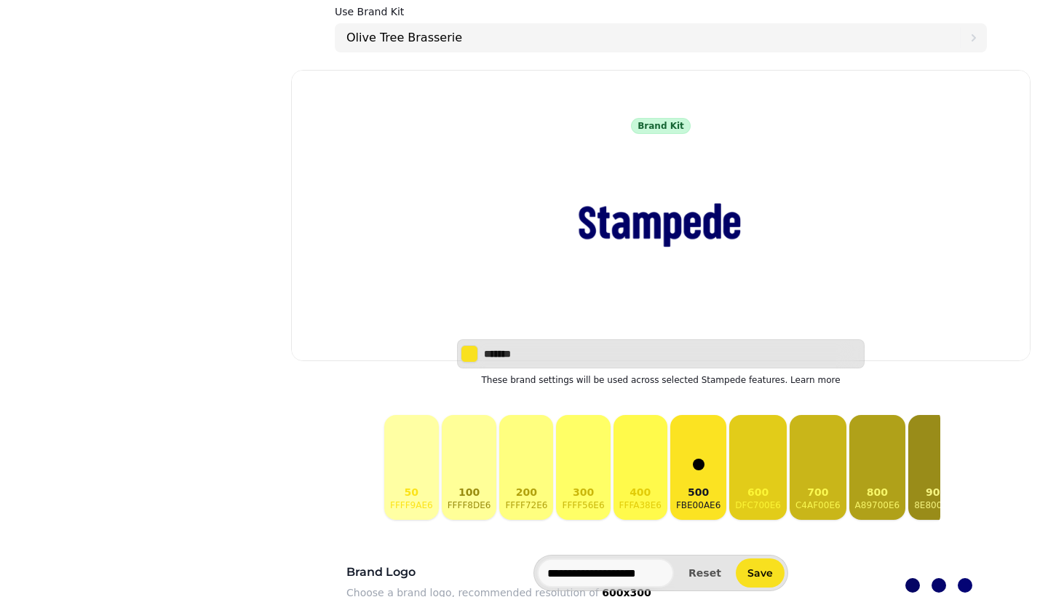
click at [662, 126] on div "Brand kit" at bounding box center [661, 126] width 60 height 16
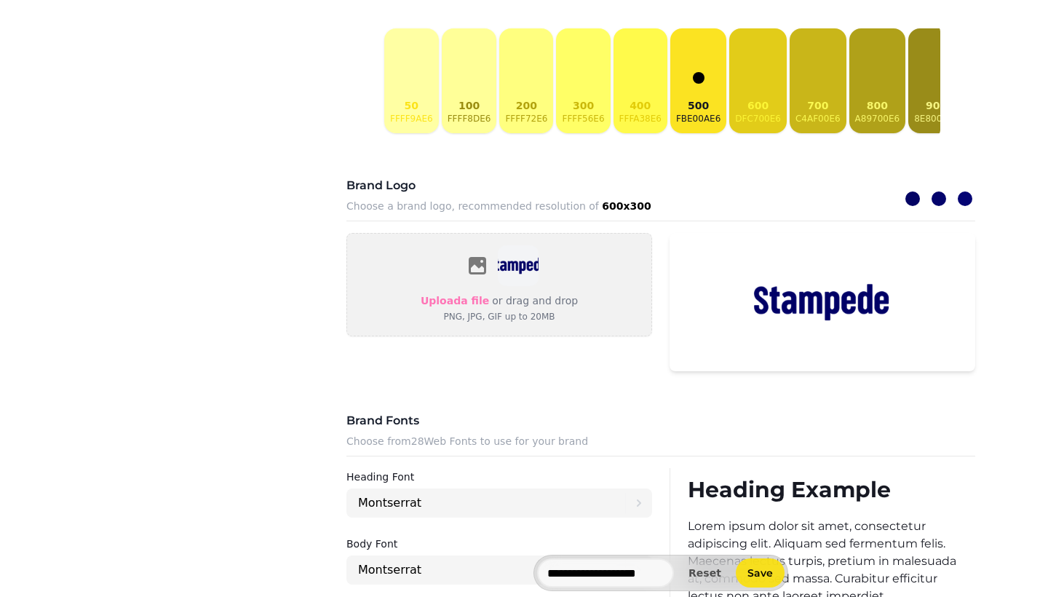
scroll to position [411, 0]
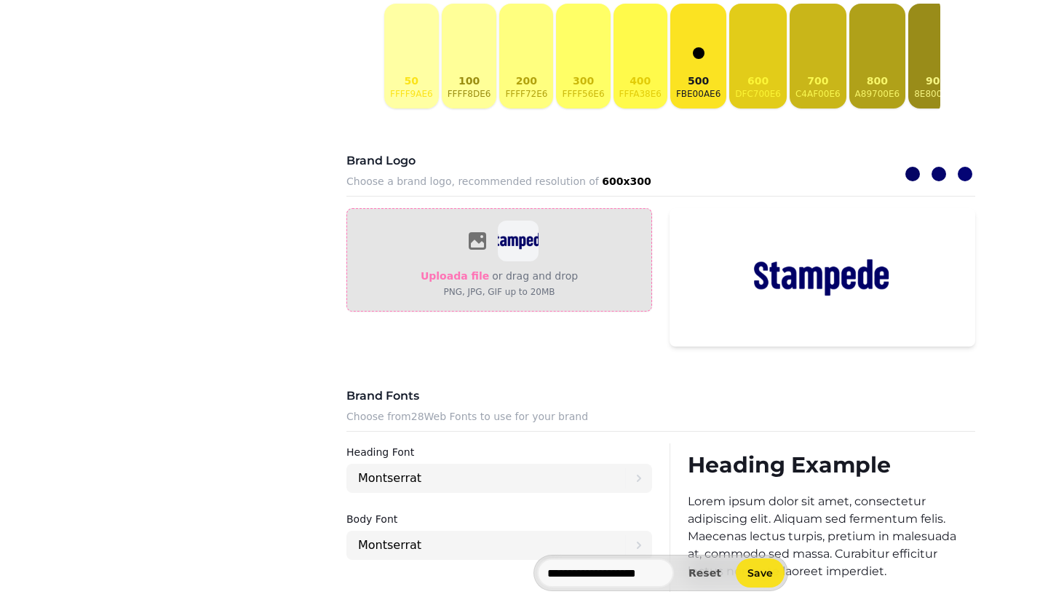
click at [484, 238] on icon at bounding box center [477, 240] width 17 height 17
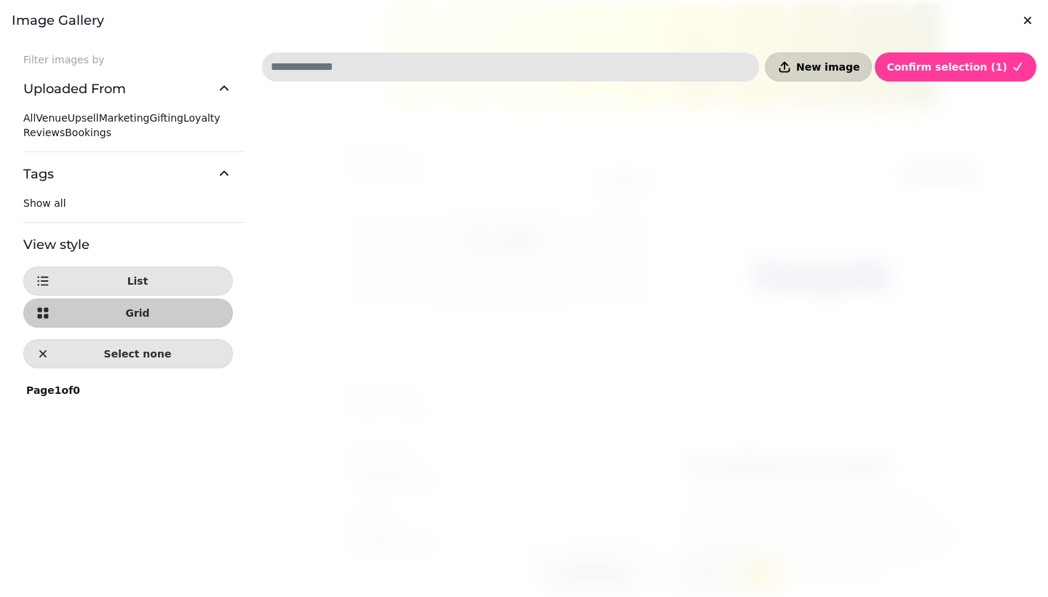
click at [815, 79] on button "New image" at bounding box center [818, 66] width 107 height 29
click at [792, 73] on icon "button" at bounding box center [784, 67] width 15 height 15
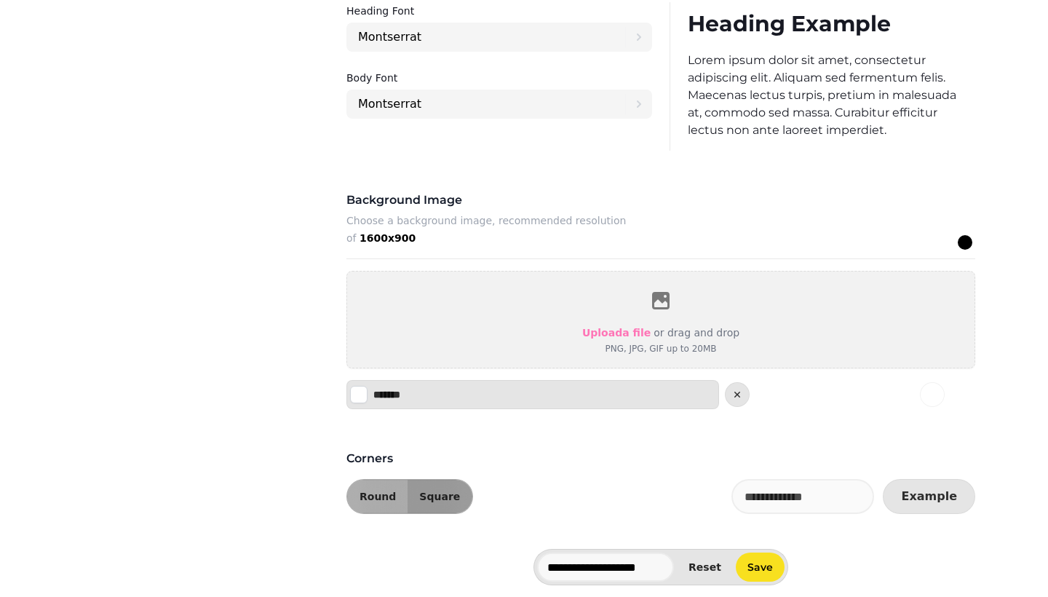
scroll to position [853, 0]
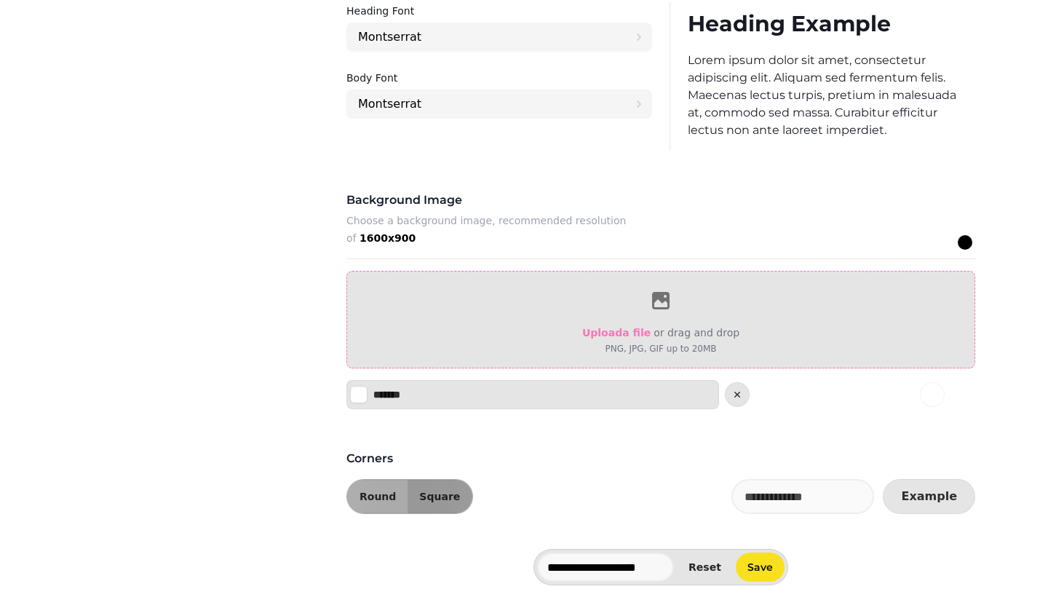
click at [660, 299] on icon at bounding box center [660, 300] width 17 height 17
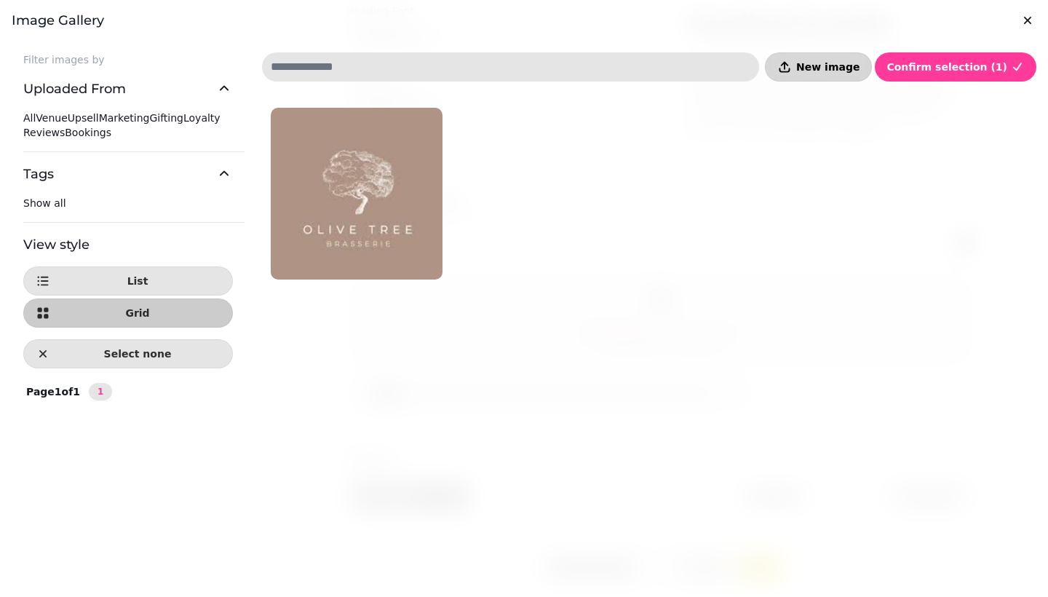
click at [844, 64] on span "New image" at bounding box center [827, 67] width 63 height 10
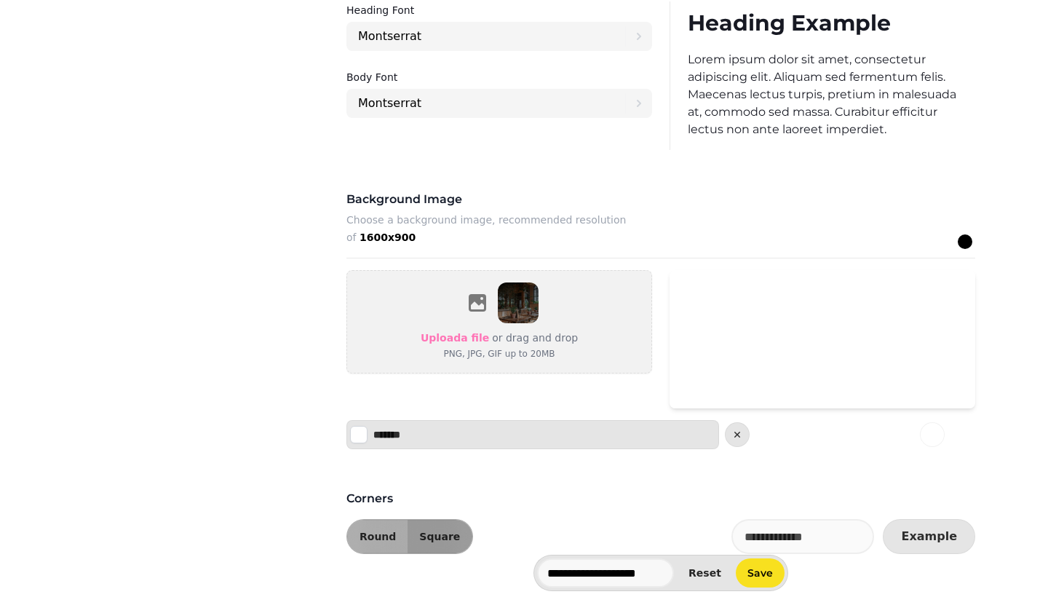
click at [803, 381] on div at bounding box center [823, 339] width 306 height 138
click at [525, 434] on div "*******" at bounding box center [532, 434] width 373 height 29
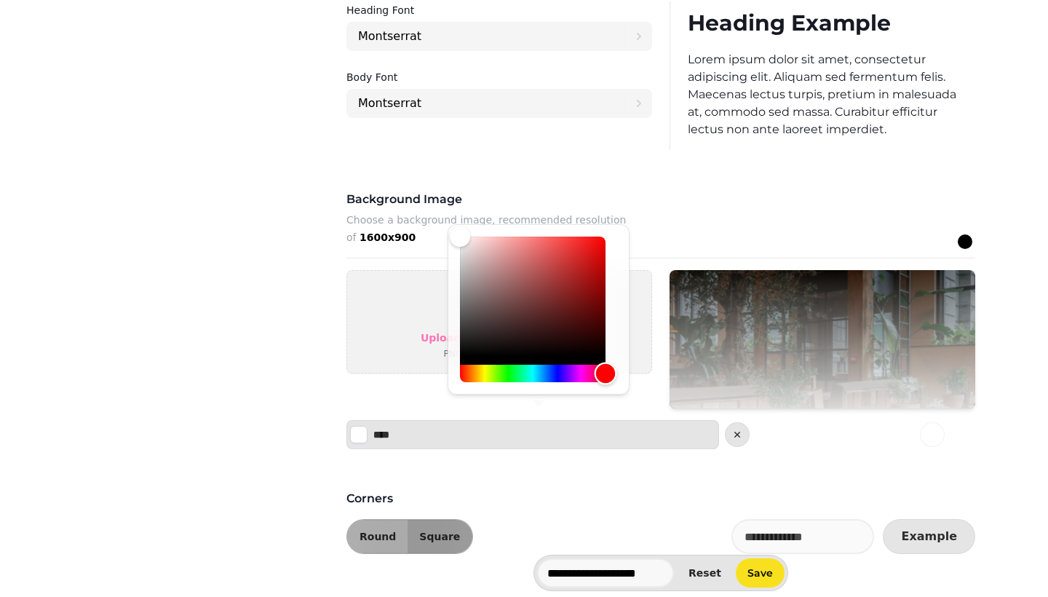
drag, startPoint x: 460, startPoint y: 373, endPoint x: 612, endPoint y: 376, distance: 152.2
click at [613, 377] on div "Hue" at bounding box center [606, 374] width 23 height 23
click at [567, 432] on div "****" at bounding box center [532, 434] width 373 height 29
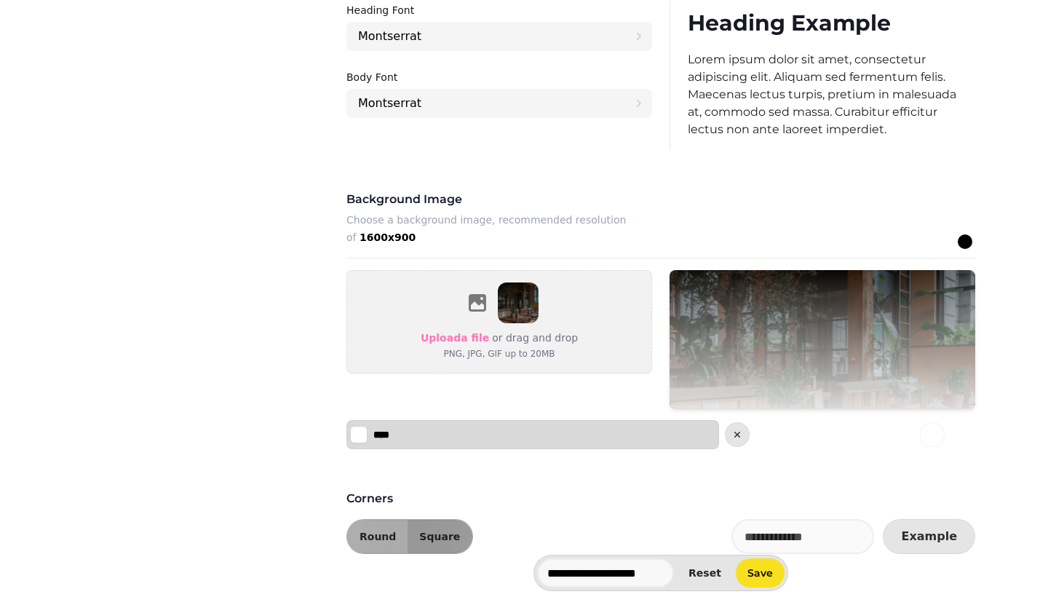
click at [475, 438] on input "****" at bounding box center [424, 434] width 102 height 15
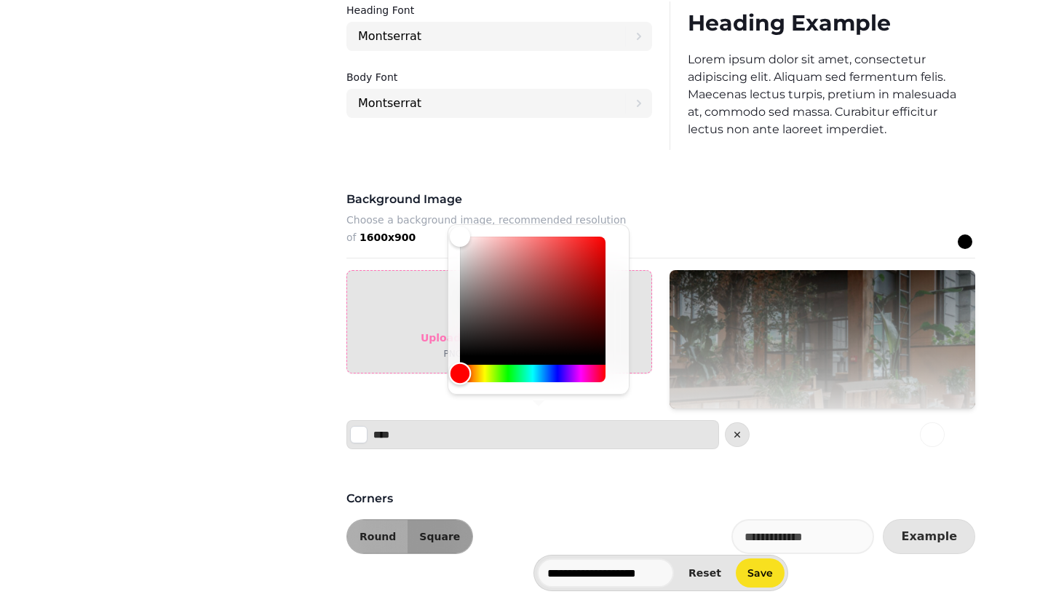
drag, startPoint x: 459, startPoint y: 371, endPoint x: 438, endPoint y: 373, distance: 20.5
click at [437, 373] on body "**********" at bounding box center [524, 298] width 1048 height 597
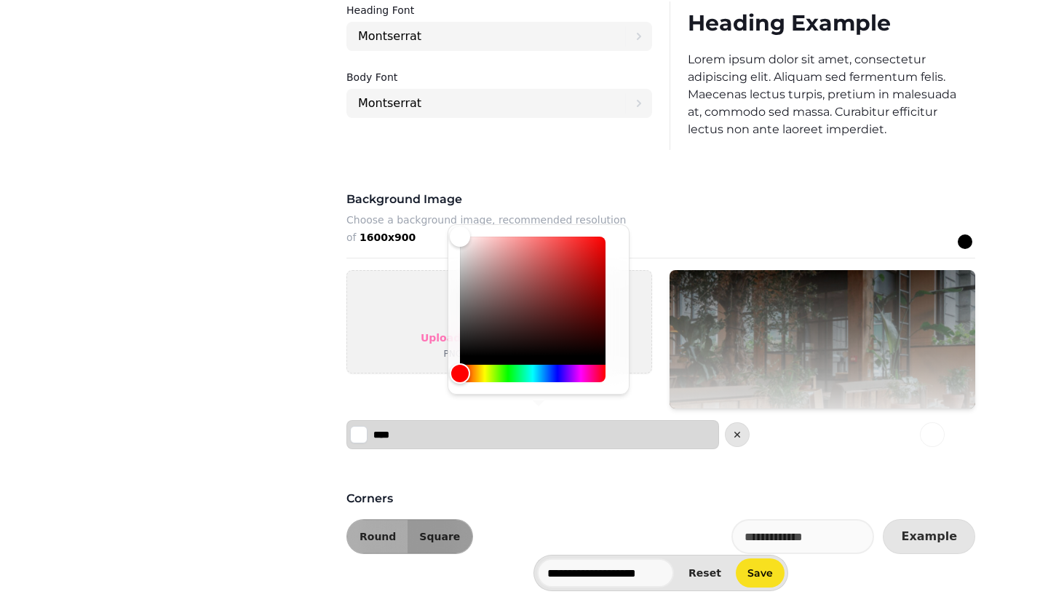
click at [355, 437] on button "Select color" at bounding box center [358, 434] width 17 height 17
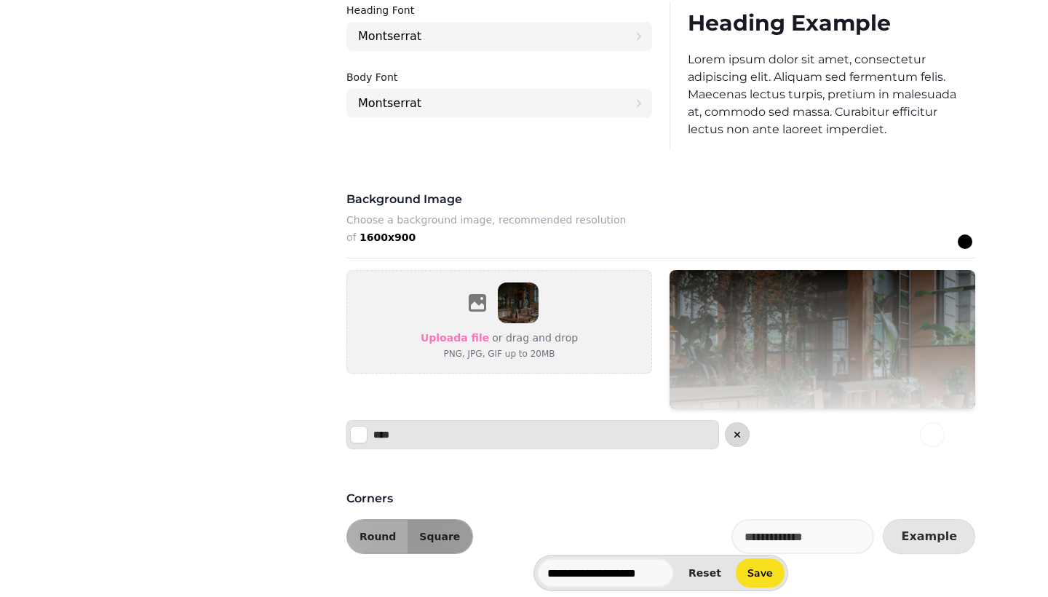
click at [748, 431] on button "cancel" at bounding box center [737, 434] width 25 height 25
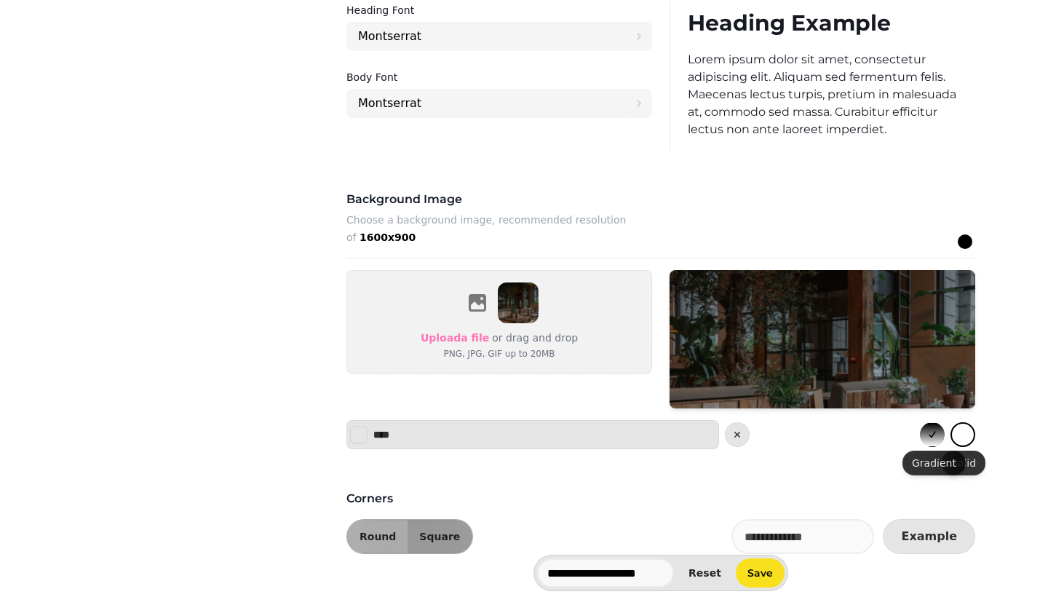
click at [935, 430] on icon "gradient" at bounding box center [933, 435] width 12 height 12
click at [804, 474] on div "Corners Round Square Example" at bounding box center [661, 513] width 652 height 82
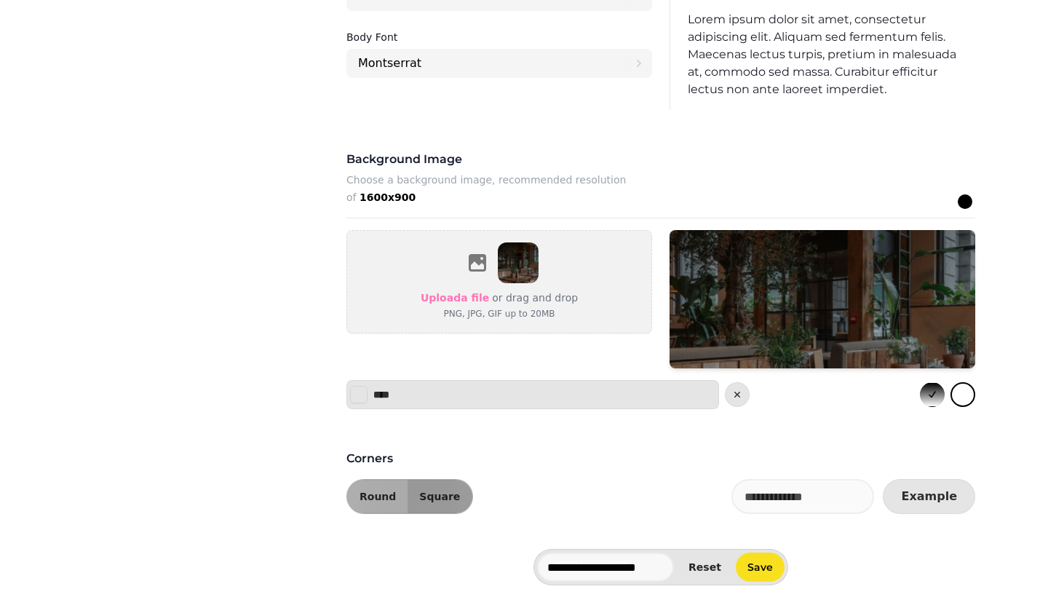
scroll to position [894, 0]
click at [377, 493] on span "Round" at bounding box center [378, 496] width 36 height 10
click at [426, 497] on span "Square" at bounding box center [439, 496] width 41 height 10
click at [802, 497] on input "text" at bounding box center [803, 496] width 143 height 35
drag, startPoint x: 839, startPoint y: 501, endPoint x: 703, endPoint y: 498, distance: 135.4
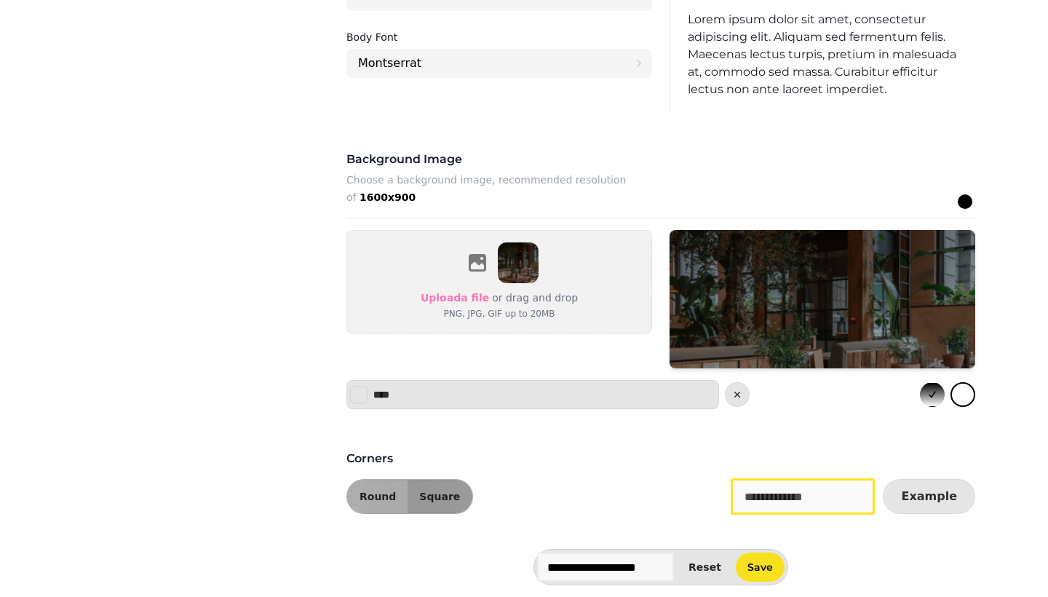
click at [702, 498] on div "Round Square Example" at bounding box center [660, 496] width 629 height 35
click at [772, 566] on span "Save" at bounding box center [760, 567] width 25 height 10
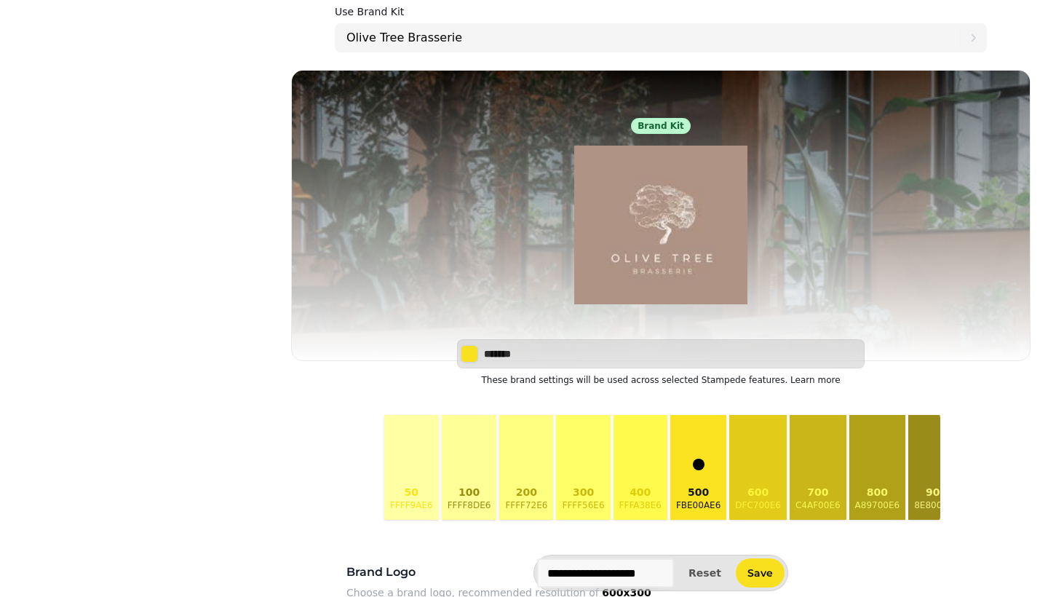
scroll to position [0, 0]
click at [754, 478] on button "600 dfc700e6" at bounding box center [758, 467] width 58 height 105
click at [452, 477] on button "100 ffff8de6" at bounding box center [469, 467] width 55 height 105
click at [563, 491] on p "300" at bounding box center [583, 492] width 42 height 15
click at [183, 424] on div at bounding box center [135, 245] width 259 height 585
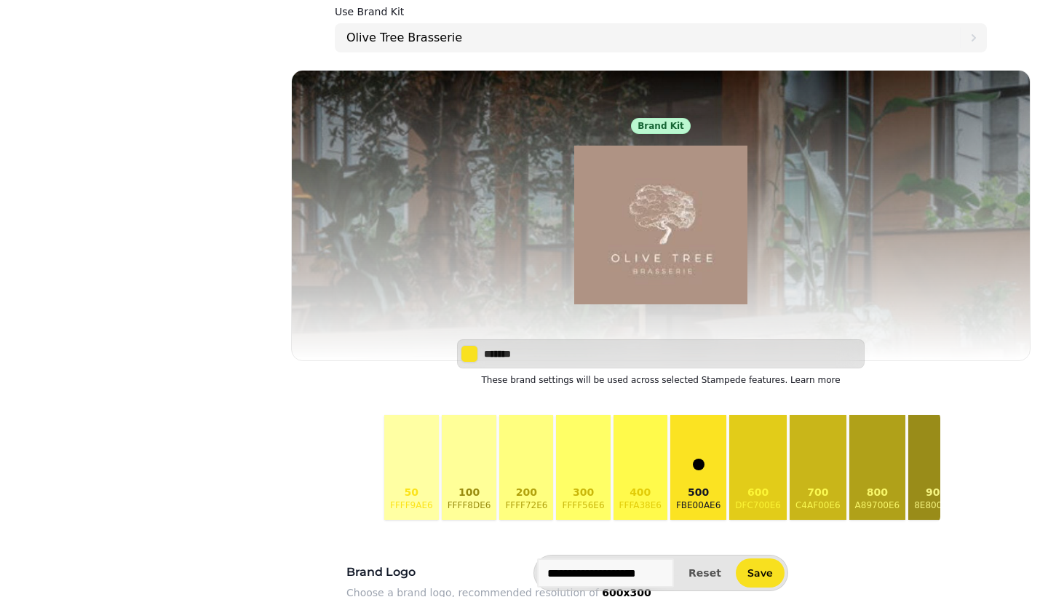
scroll to position [78, 0]
click at [664, 219] on img at bounding box center [660, 225] width 233 height 182
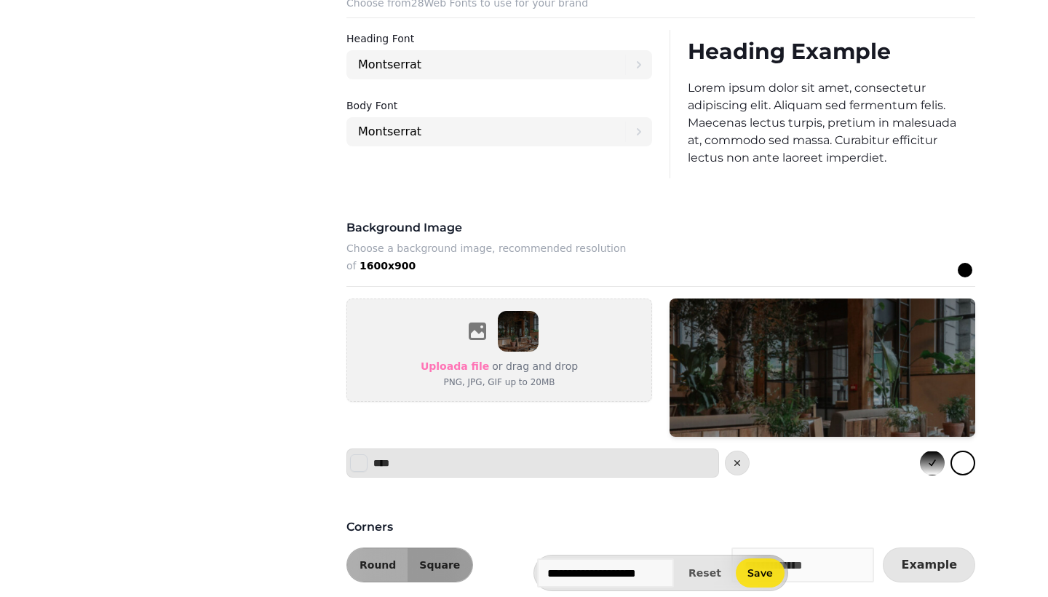
scroll to position [888, 0]
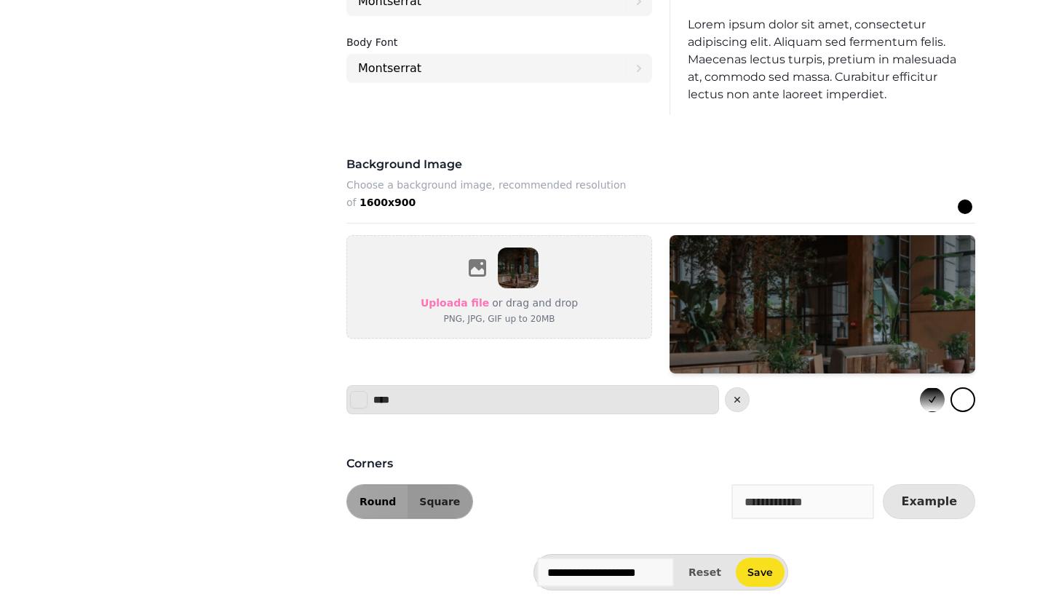
click at [387, 498] on span "Round" at bounding box center [378, 501] width 36 height 10
click at [761, 577] on span "Save" at bounding box center [760, 572] width 25 height 10
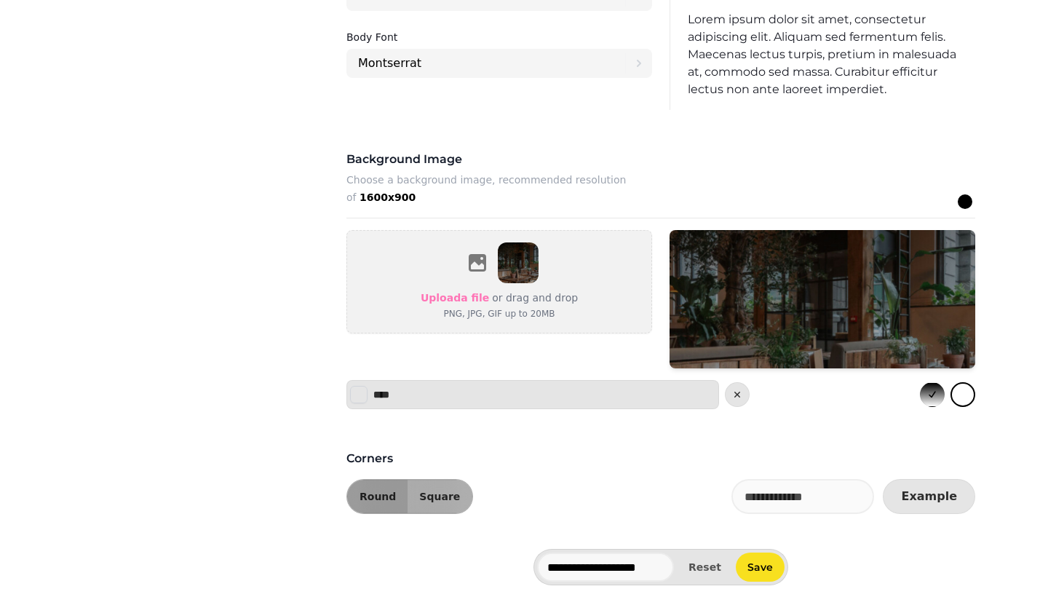
scroll to position [894, 0]
click at [377, 494] on span "Round" at bounding box center [378, 496] width 36 height 10
click at [425, 504] on button "Square" at bounding box center [440, 496] width 65 height 33
click at [770, 562] on span "Save" at bounding box center [760, 567] width 25 height 10
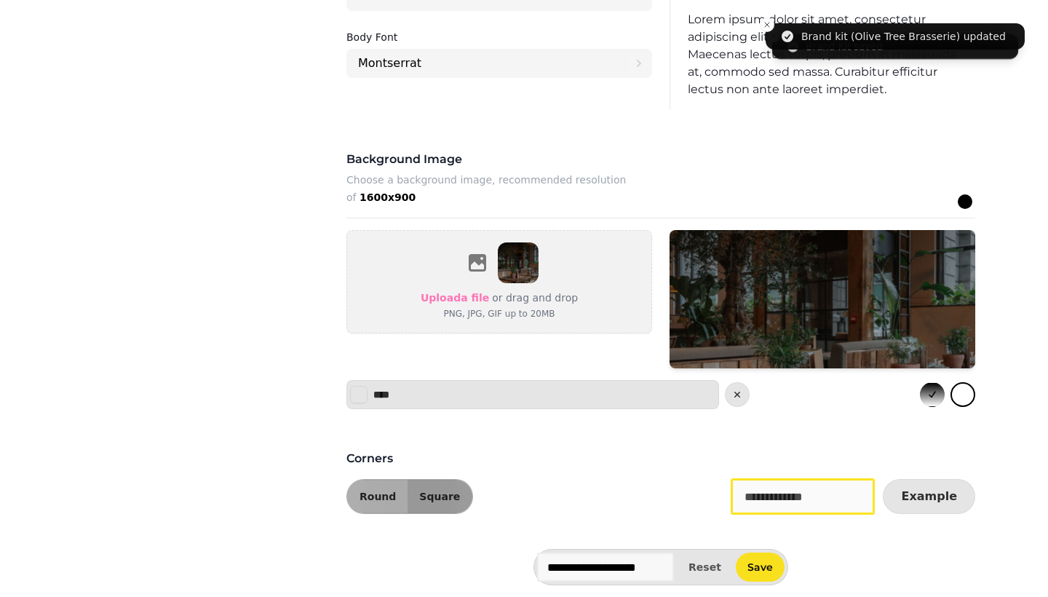
click at [781, 496] on input "text" at bounding box center [803, 496] width 143 height 35
click at [781, 497] on input "text" at bounding box center [803, 496] width 143 height 35
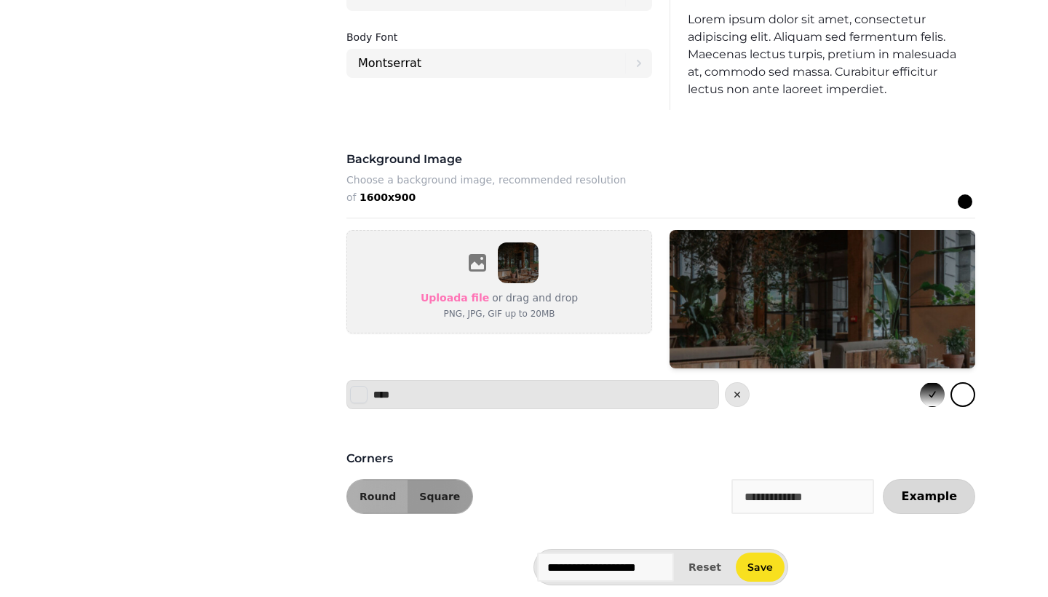
click at [920, 495] on span "Example" at bounding box center [929, 497] width 56 height 12
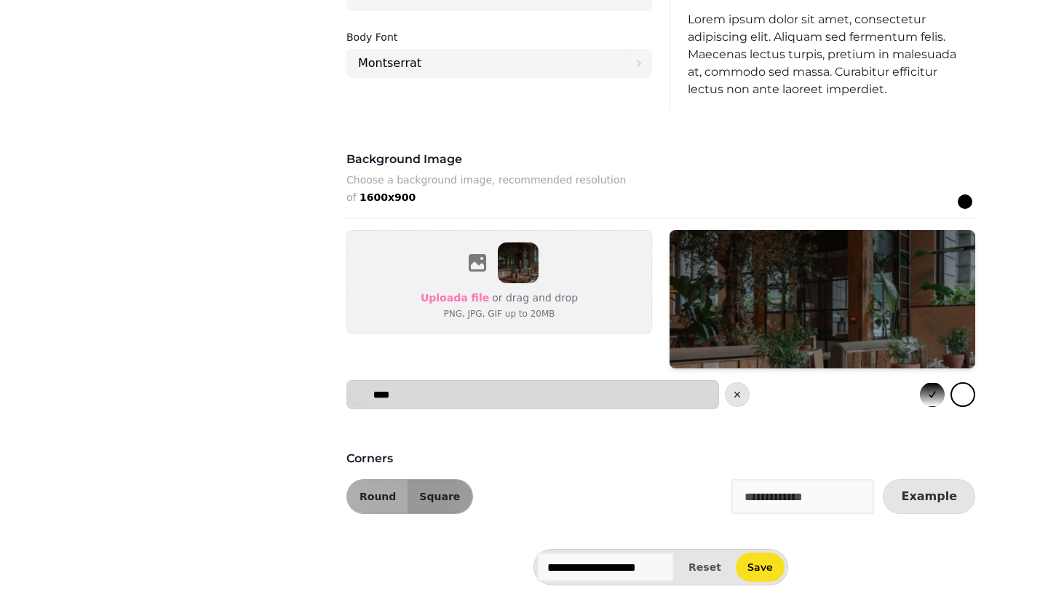
click at [363, 390] on button "Select color" at bounding box center [358, 394] width 17 height 17
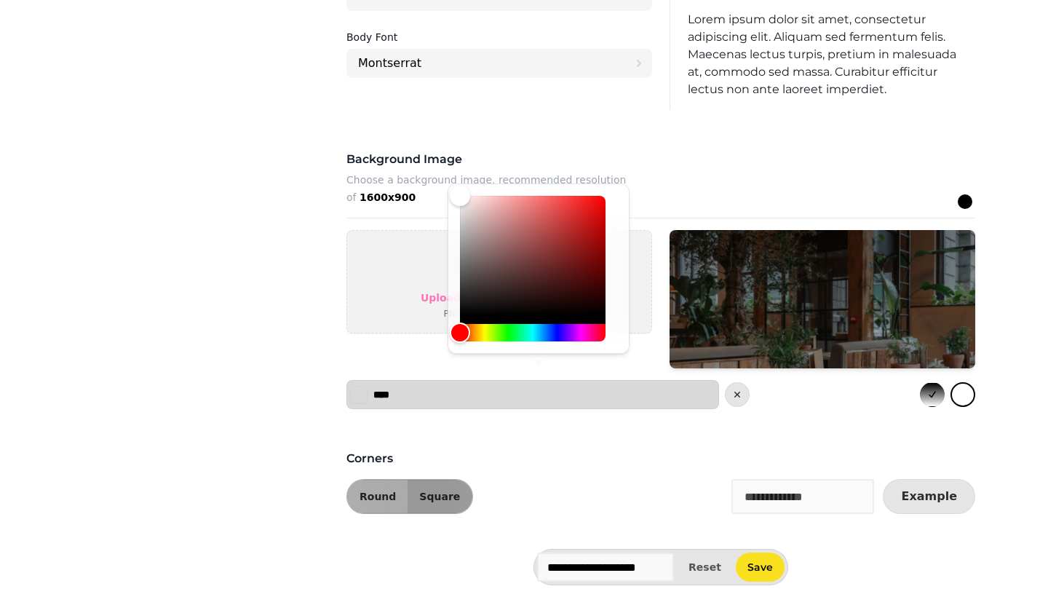
click at [403, 395] on input "****" at bounding box center [424, 394] width 102 height 15
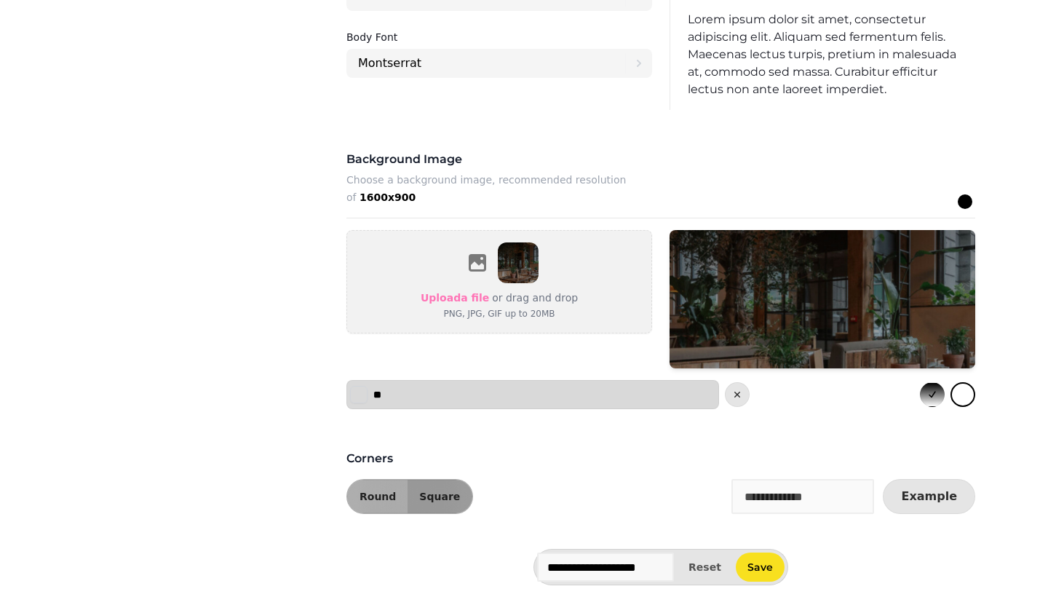
type input "****"
click at [353, 393] on button "Select color" at bounding box center [358, 394] width 17 height 17
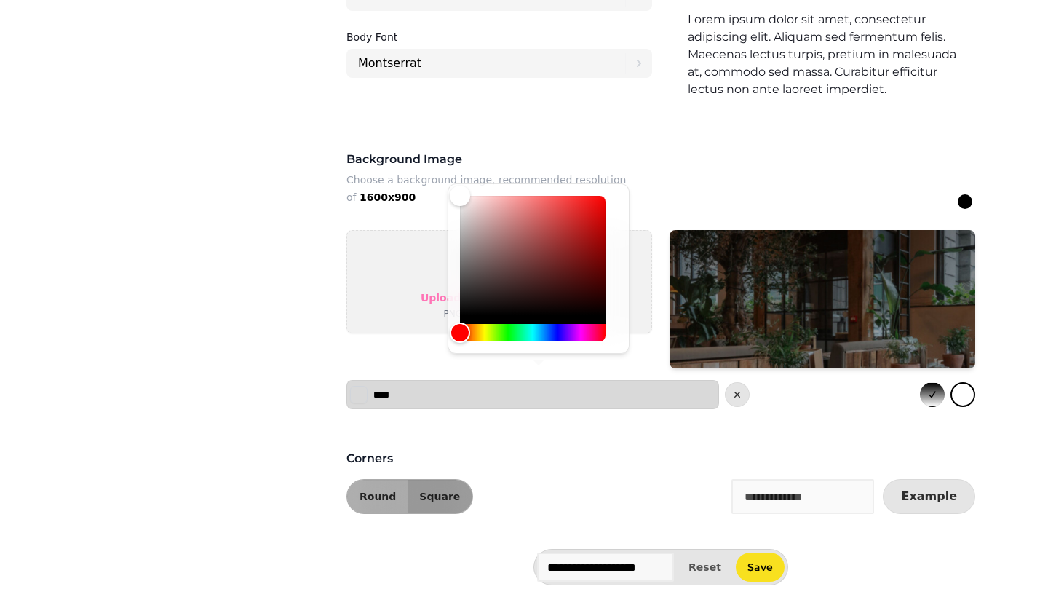
click at [381, 396] on input "****" at bounding box center [424, 394] width 102 height 15
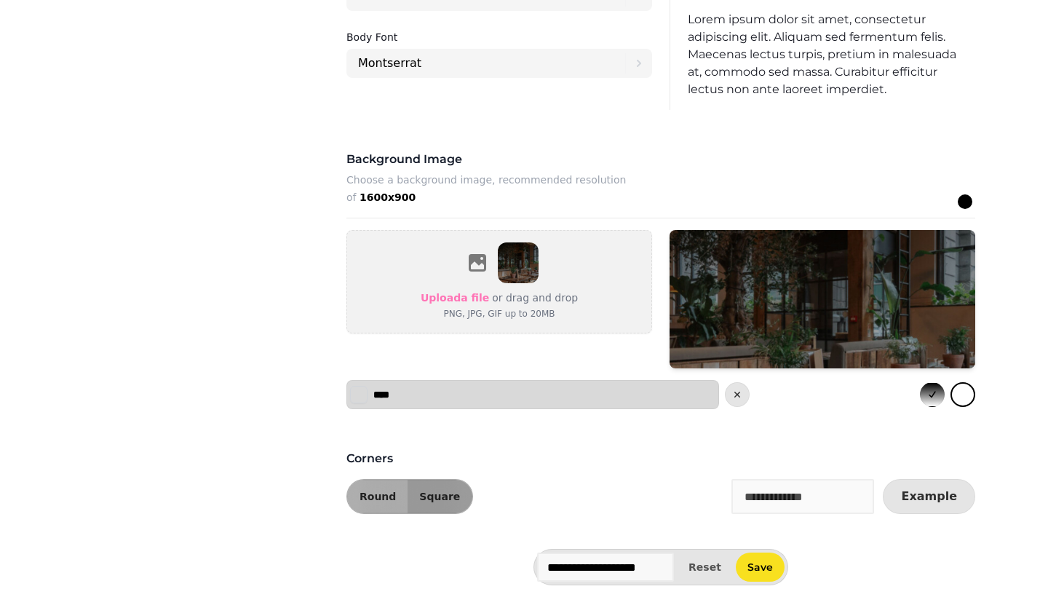
click at [414, 397] on input "****" at bounding box center [424, 394] width 102 height 15
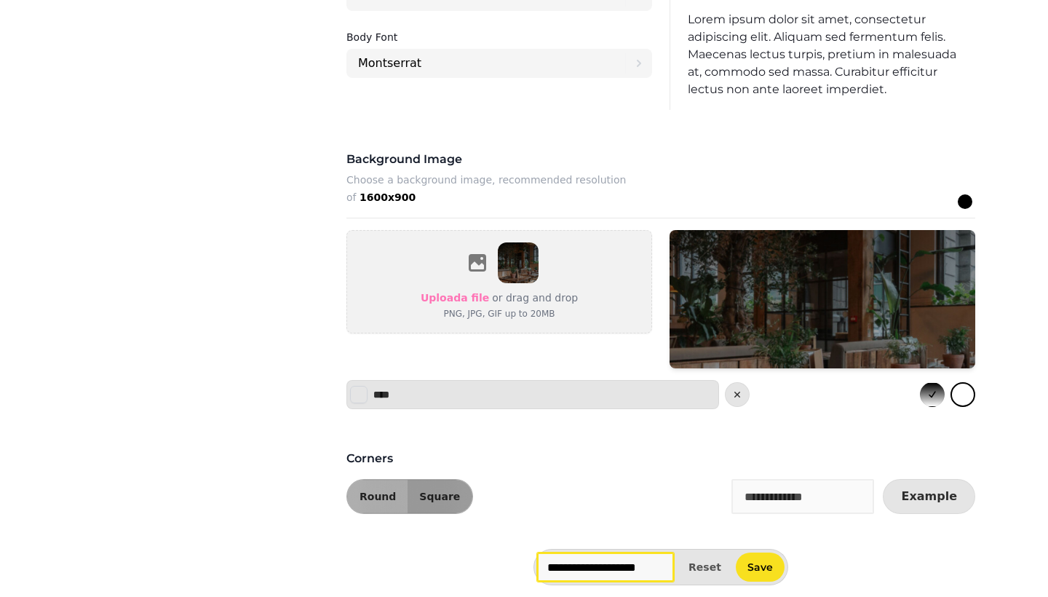
drag, startPoint x: 678, startPoint y: 570, endPoint x: 503, endPoint y: 540, distance: 177.2
type input "**********"
click at [772, 566] on span "Save" at bounding box center [760, 567] width 25 height 10
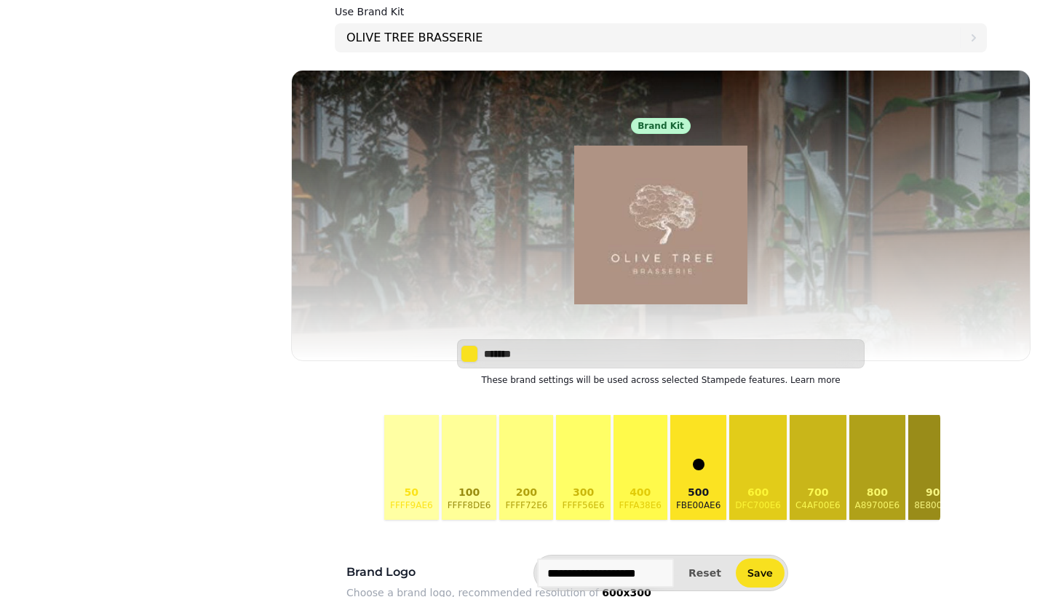
scroll to position [0, 0]
click at [782, 461] on button "600 dfc700e6" at bounding box center [758, 467] width 58 height 105
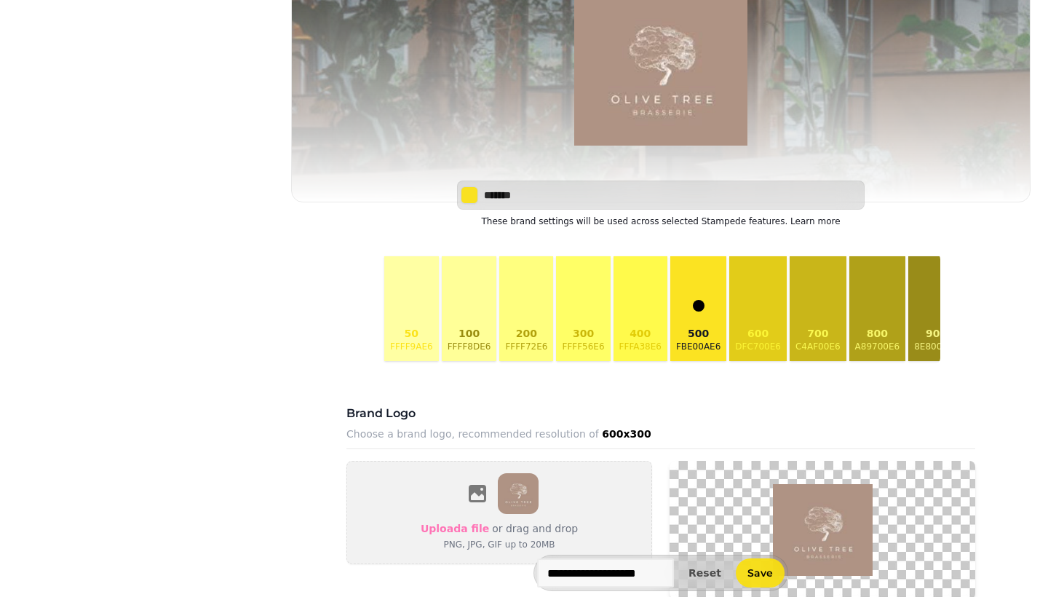
scroll to position [151, 0]
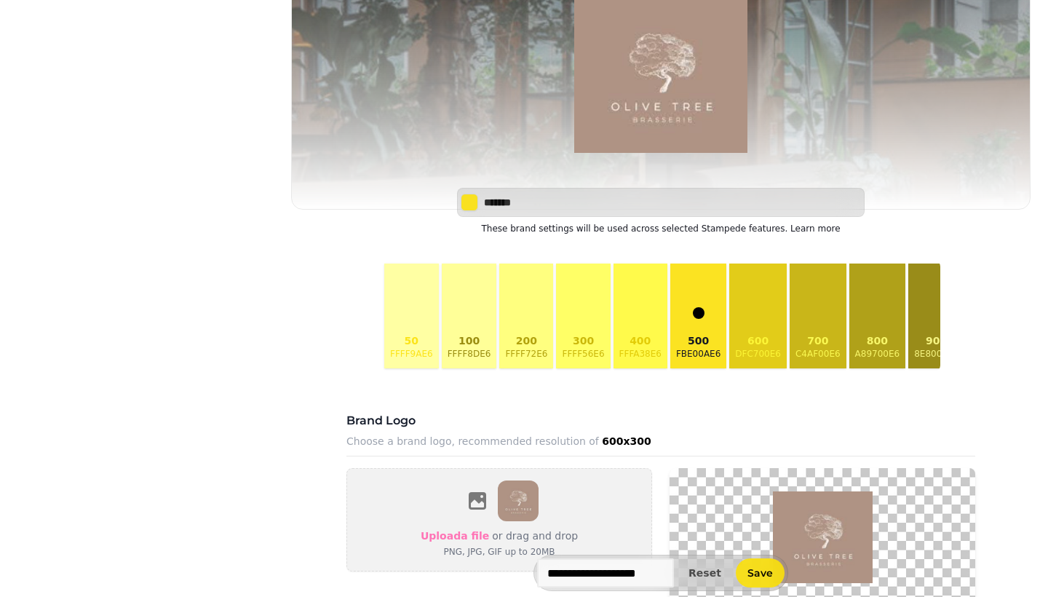
click at [909, 302] on button "900 8e8000e6" at bounding box center [936, 316] width 56 height 105
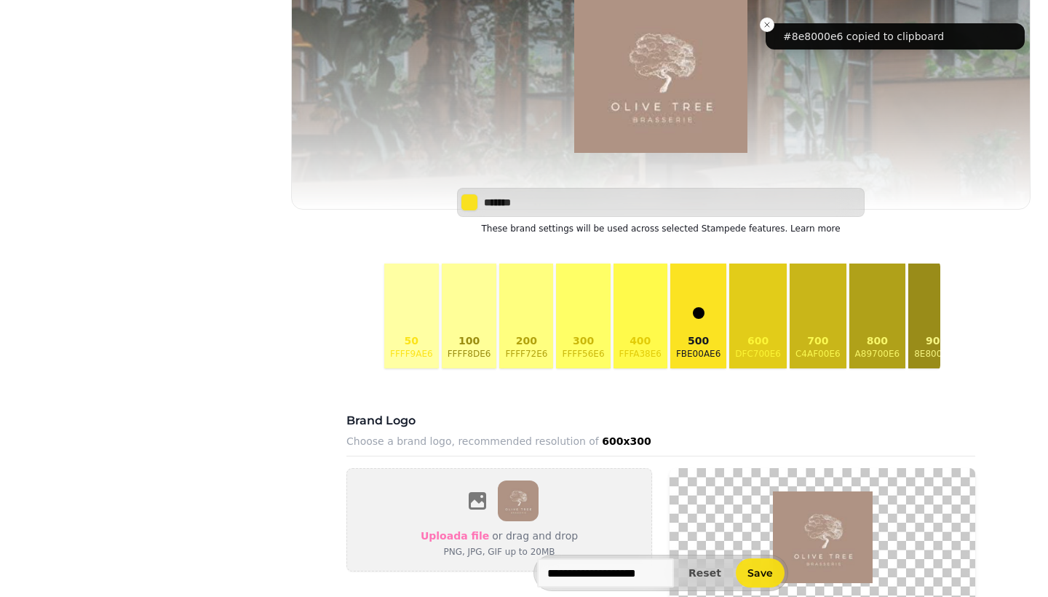
click at [864, 320] on button "800 a89700e6" at bounding box center [877, 316] width 57 height 105
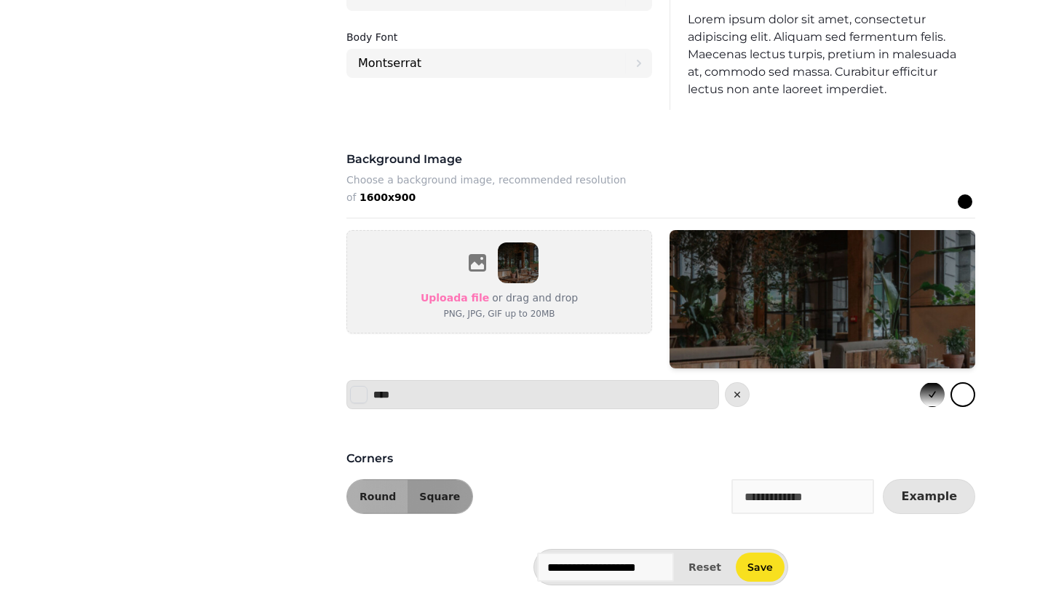
scroll to position [894, 0]
click at [769, 570] on span "Save" at bounding box center [760, 567] width 25 height 10
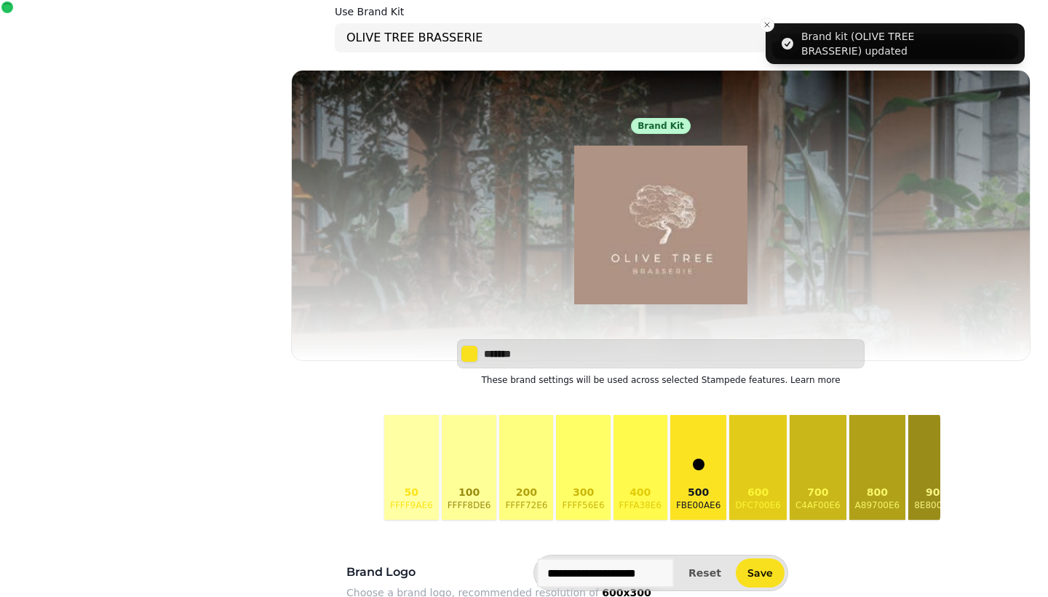
scroll to position [0, 0]
